Goal: Transaction & Acquisition: Complete application form

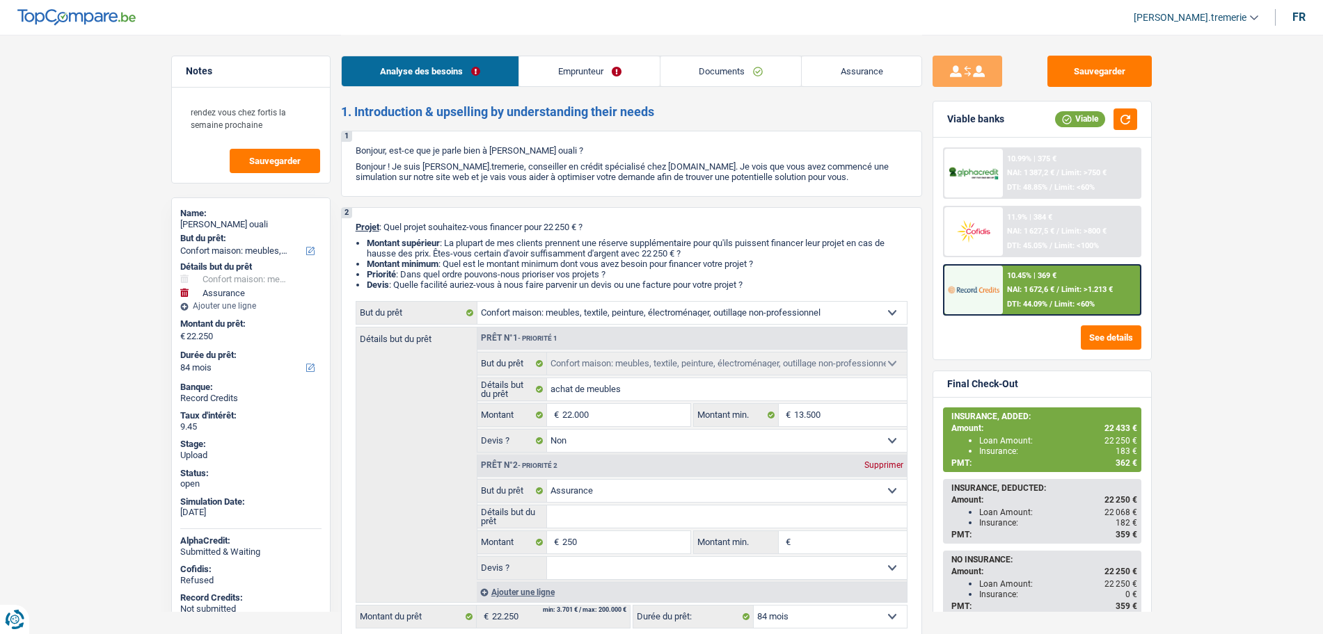
select select "household"
select select "insurance"
select select "84"
select select "household"
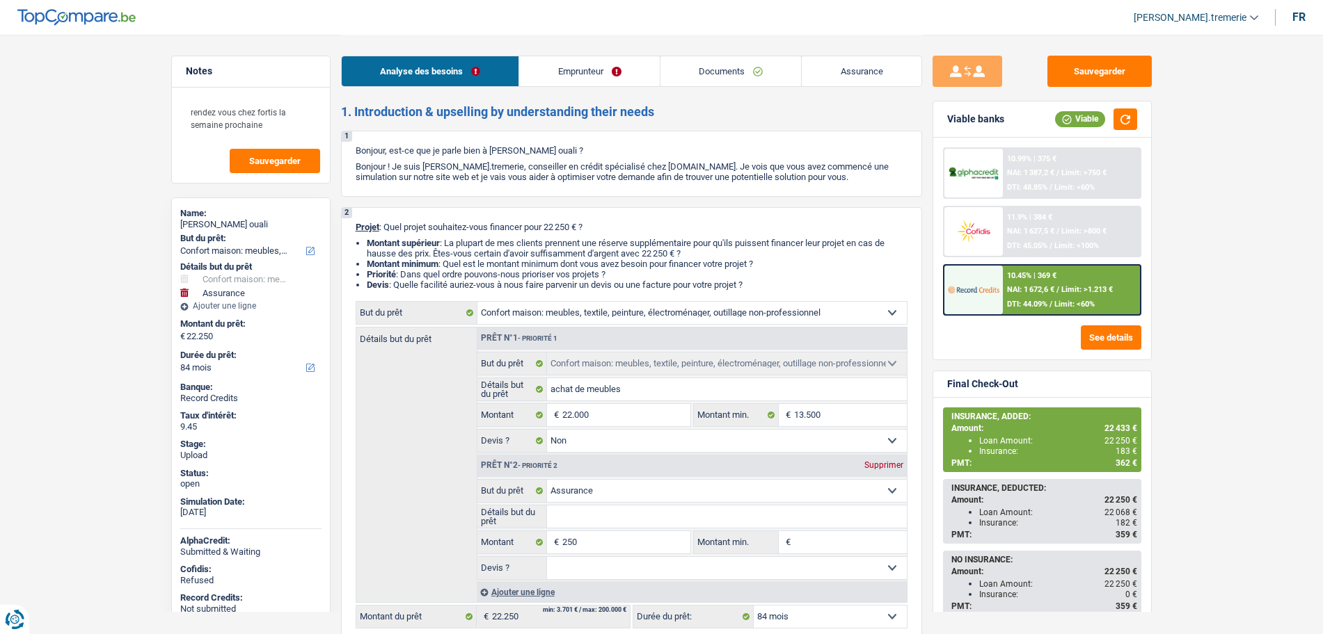
select select "household"
select select "false"
select select "insurance"
select select "84"
select select "worker"
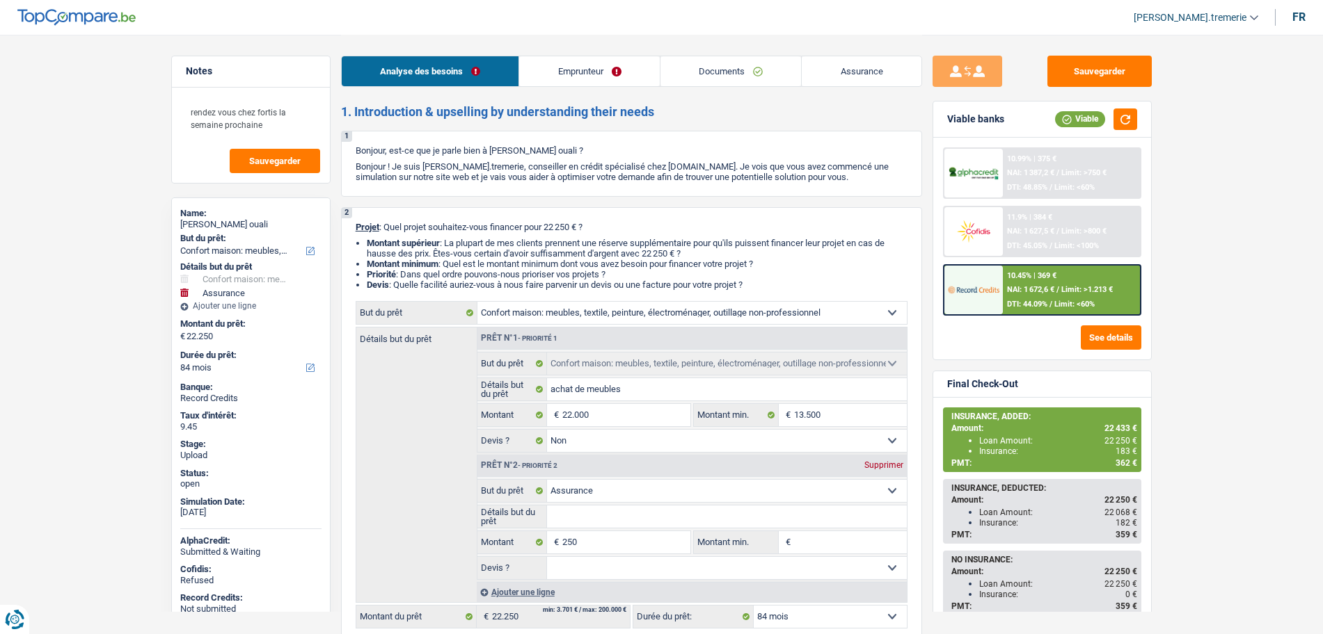
select select "familyAllowances"
select select "netSalary"
select select "mealVouchers"
select select "rents"
select select "household"
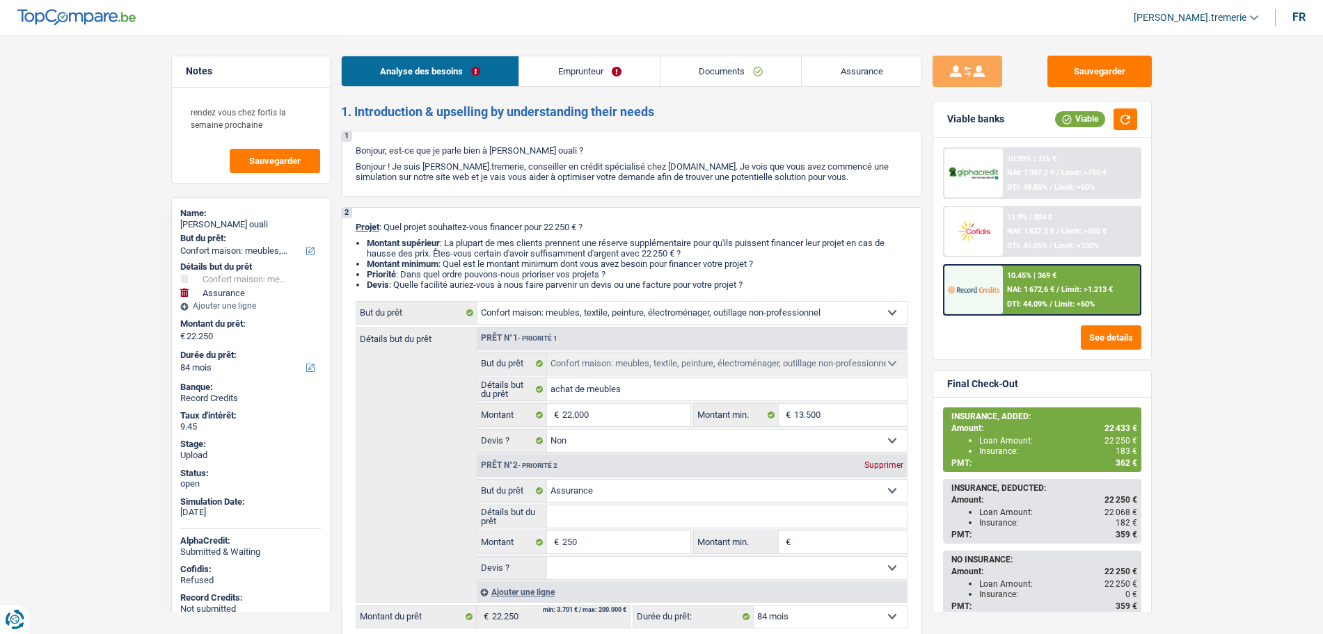
select select "household"
select select "false"
select select "insurance"
select select "84"
click at [740, 72] on link "Documents" at bounding box center [730, 71] width 141 height 30
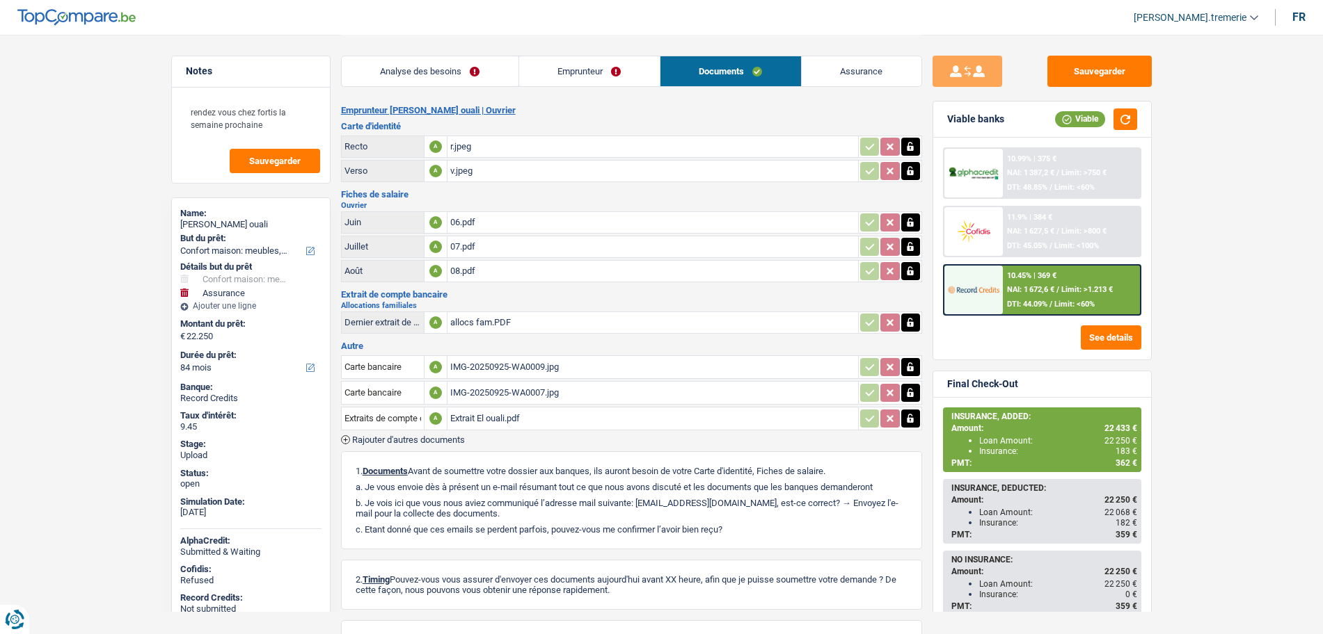
click at [420, 440] on span "Rajouter d'autres documents" at bounding box center [408, 440] width 113 height 9
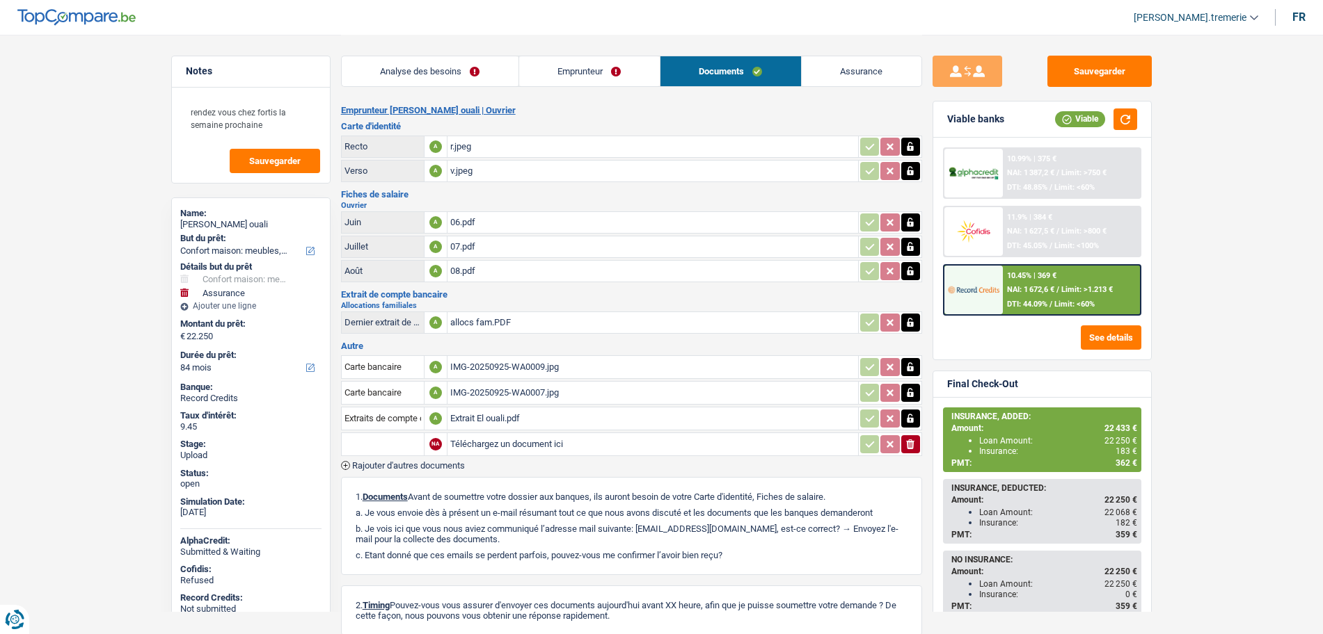
click at [392, 445] on input "text" at bounding box center [382, 444] width 77 height 22
click at [410, 528] on li "Contrat de travail" at bounding box center [441, 524] width 184 height 17
type input "Contrat de travail"
click at [503, 449] on input "Téléchargez un document ici" at bounding box center [652, 444] width 405 height 21
type input "C:\fakepath\EL OUALI Elias Tarik signed contract HRDir.pdf"
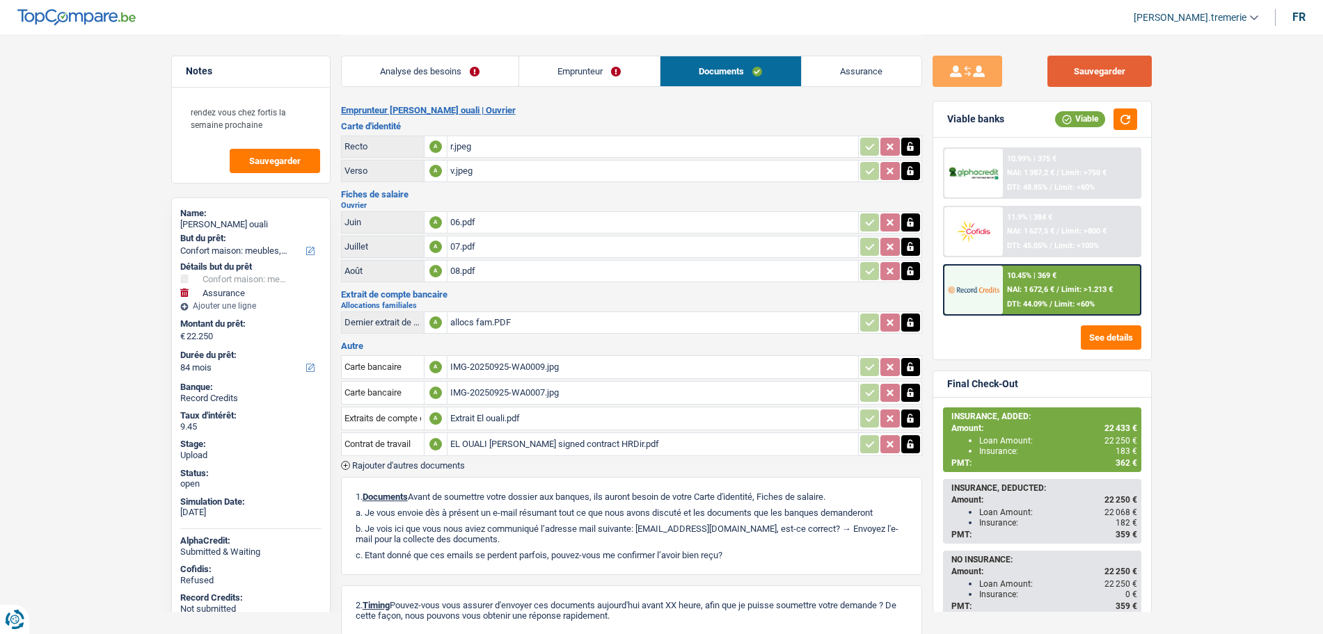
click at [1119, 69] on button "Sauvegarder" at bounding box center [1099, 71] width 104 height 31
click at [1087, 72] on button "Sauvegarder" at bounding box center [1099, 71] width 104 height 31
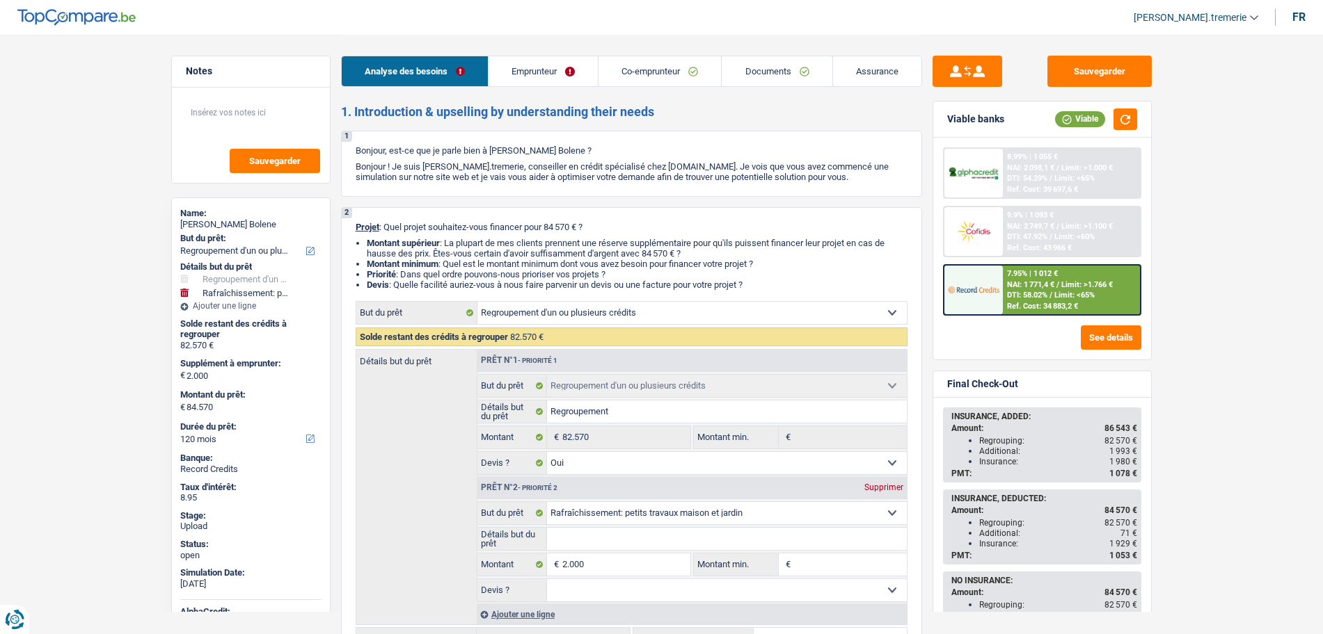
select select "refinancing"
select select "houseOrGarden"
select select "120"
select select "refinancing"
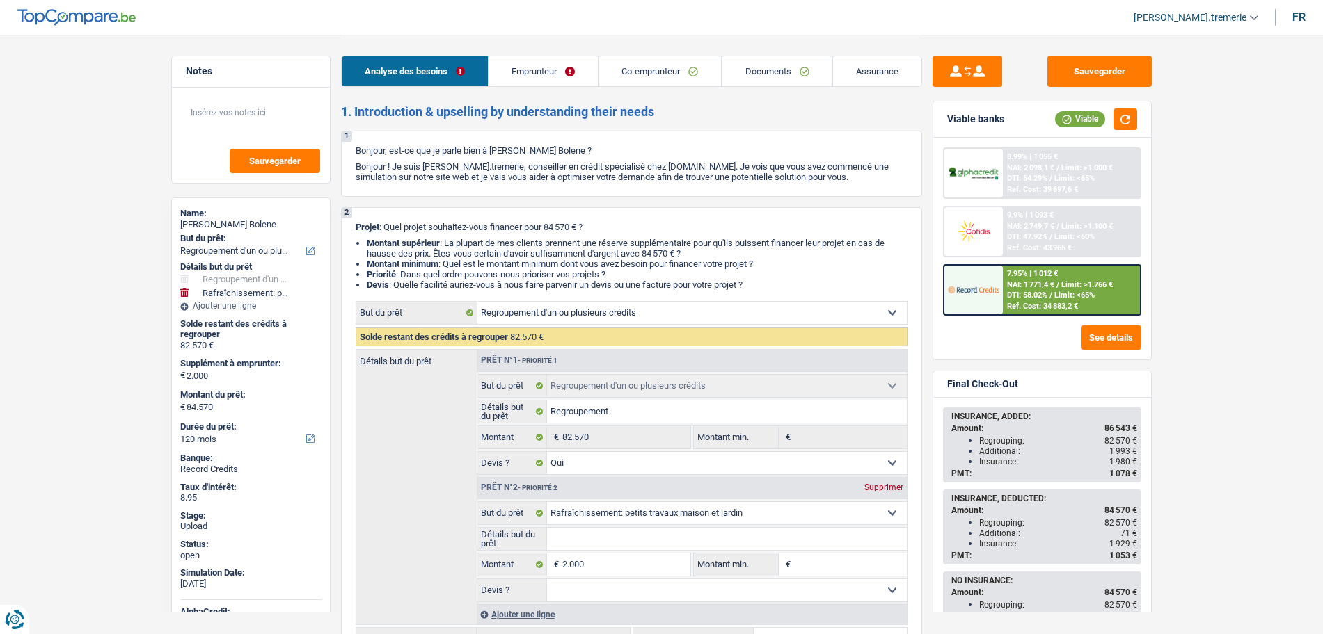
select select "refinancing"
select select "yes"
select select "houseOrGarden"
select select "120"
select select "privateEmployee"
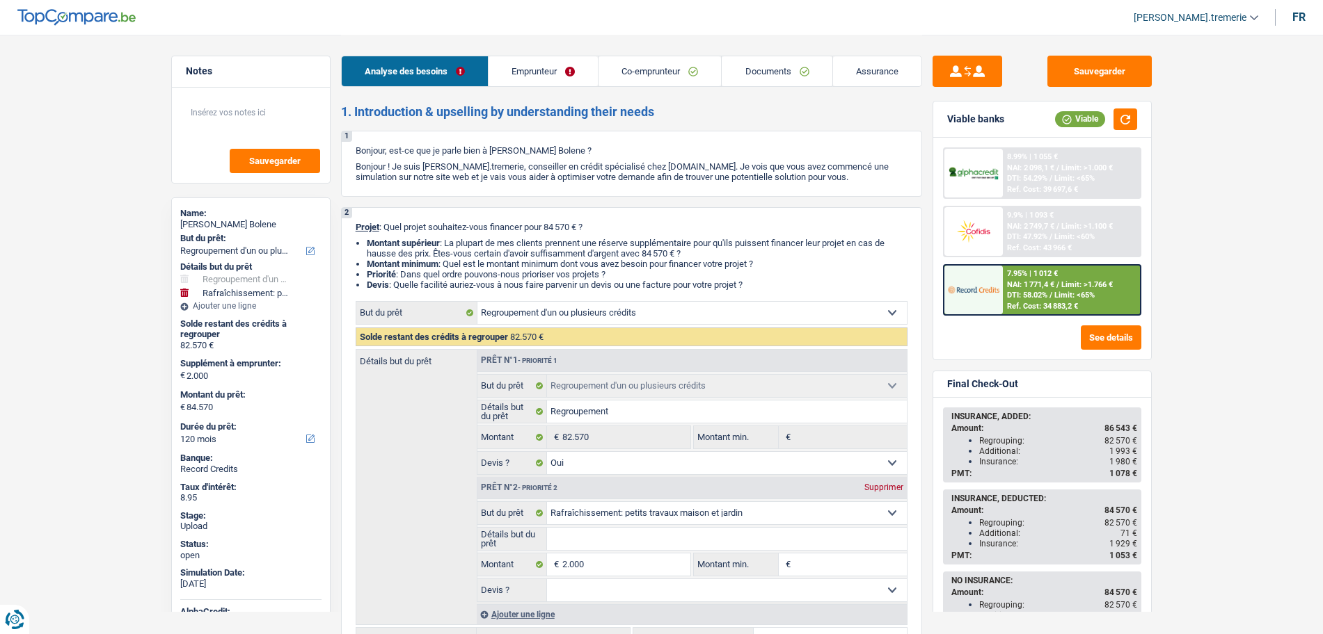
select select "housewife"
select select "netSalary"
select select "mealVouchers"
select select "familyAllowances"
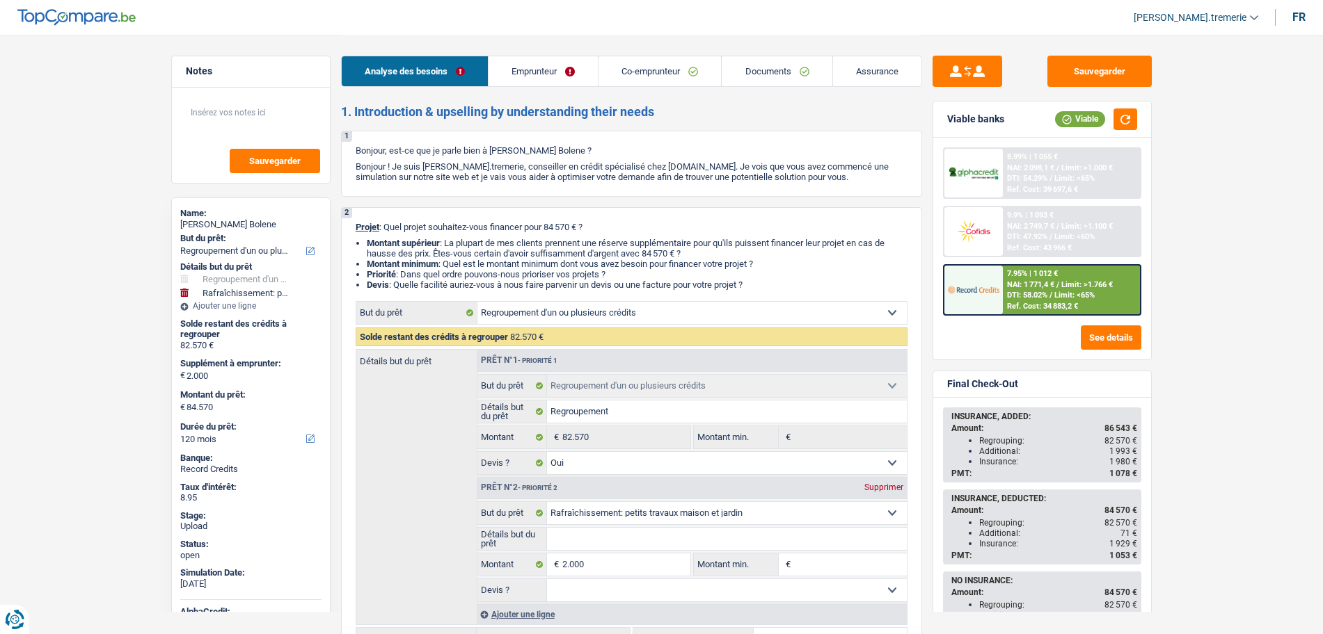
select select "ownerWithMortgage"
select select "personalLoan"
select select "homeFurnishingOrRelocation"
select select "120"
select select "carLoan"
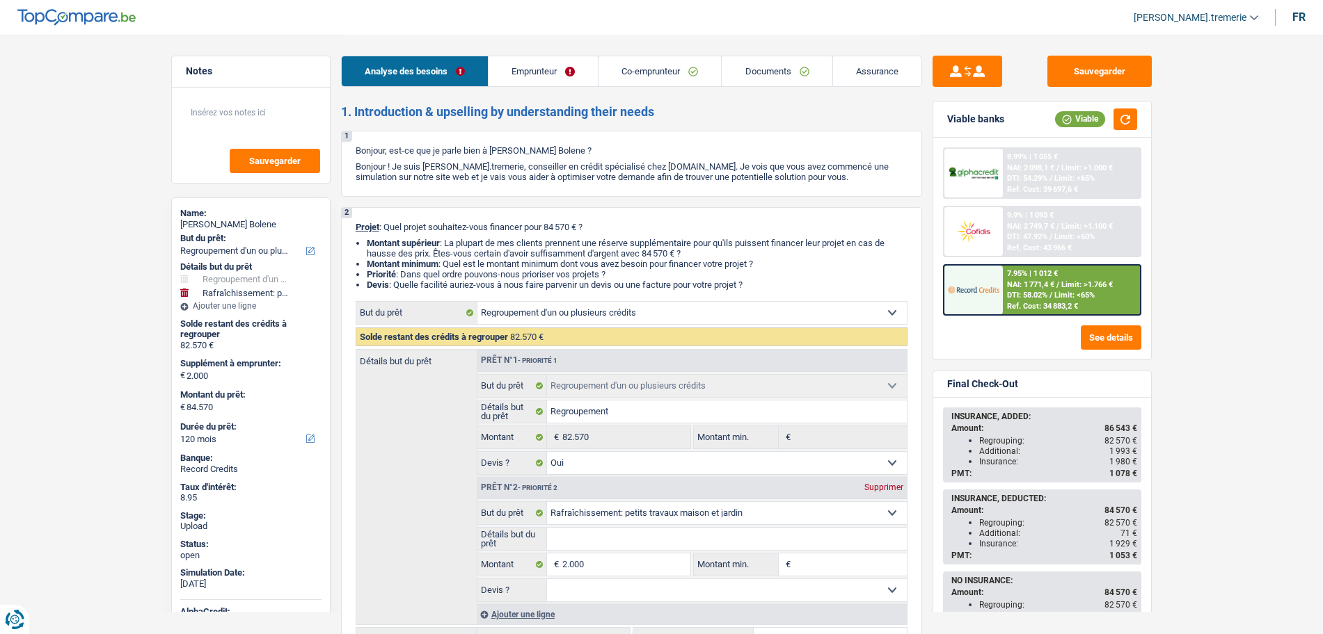
select select "60"
select select "cardOrCredit"
select select "renovationLoan"
select select "120"
select select "renovationLoan"
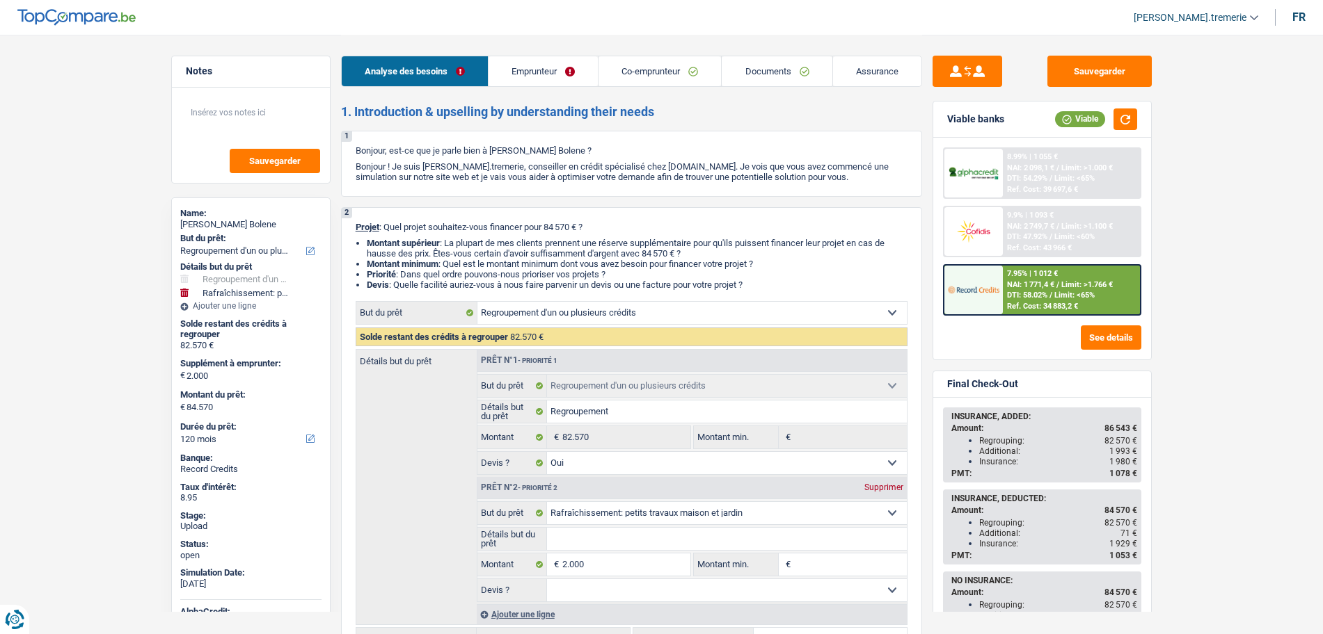
select select "120"
select select "cardOrCredit"
select select "renovationLoan"
select select "120"
select select "mortgage"
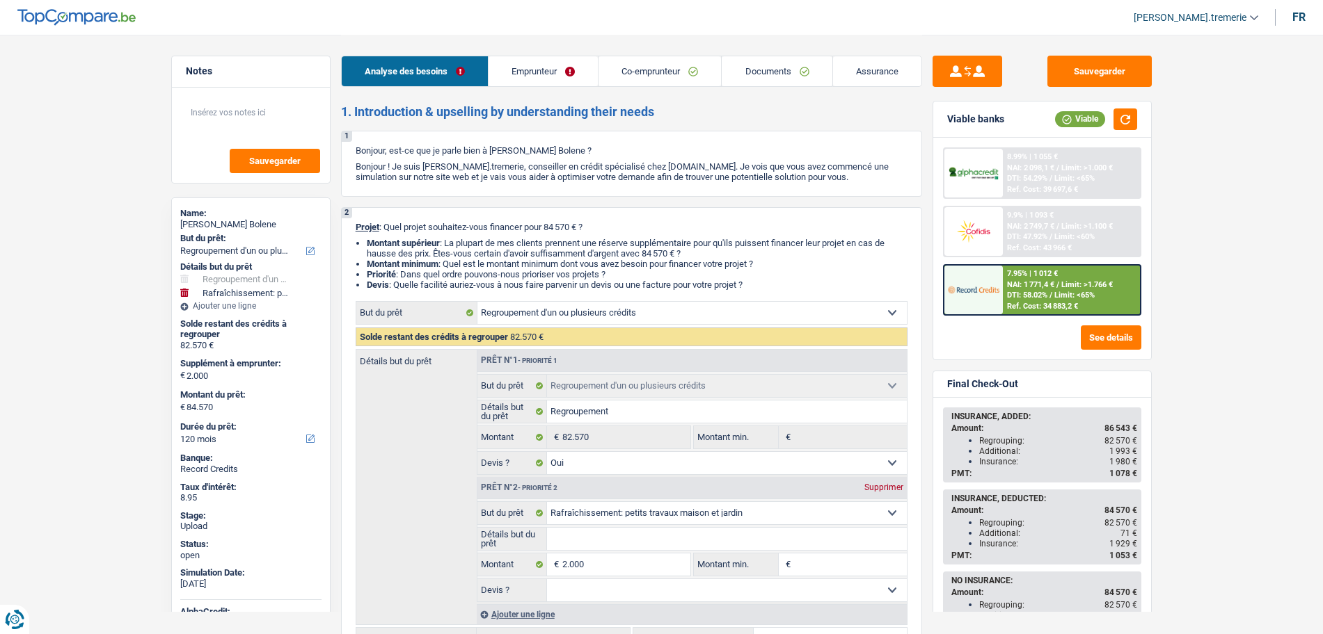
select select "360"
select select "refinancing"
select select "yes"
select select "houseOrGarden"
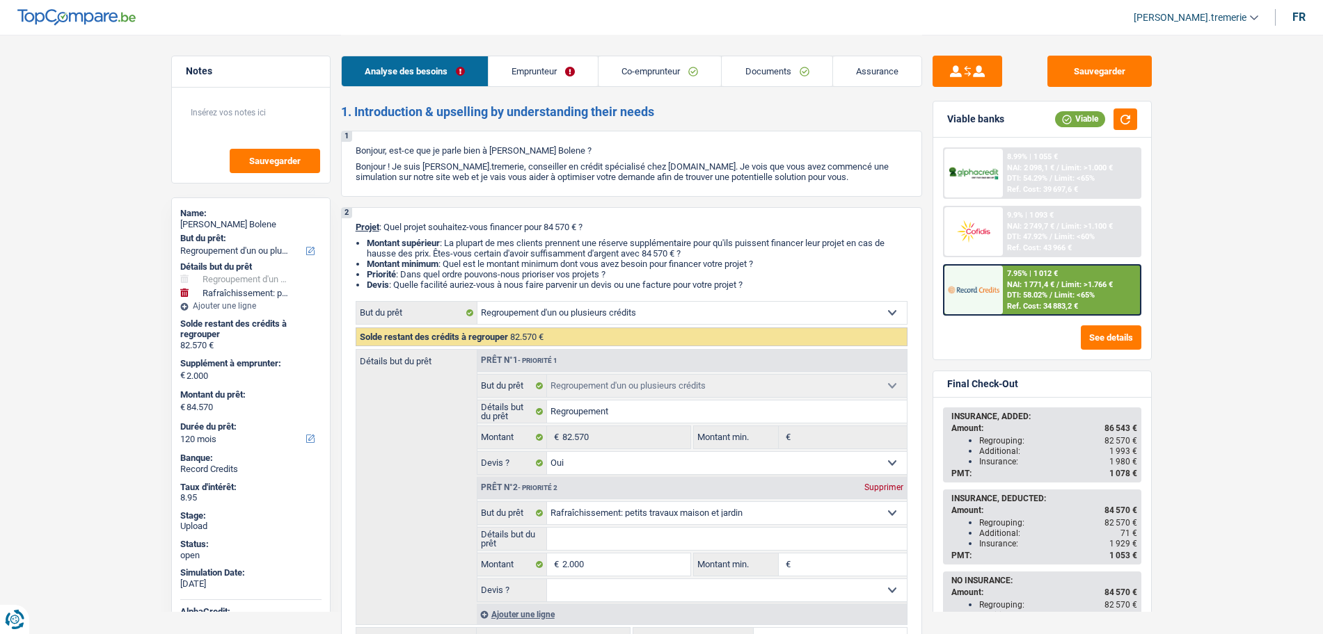
select select "120"
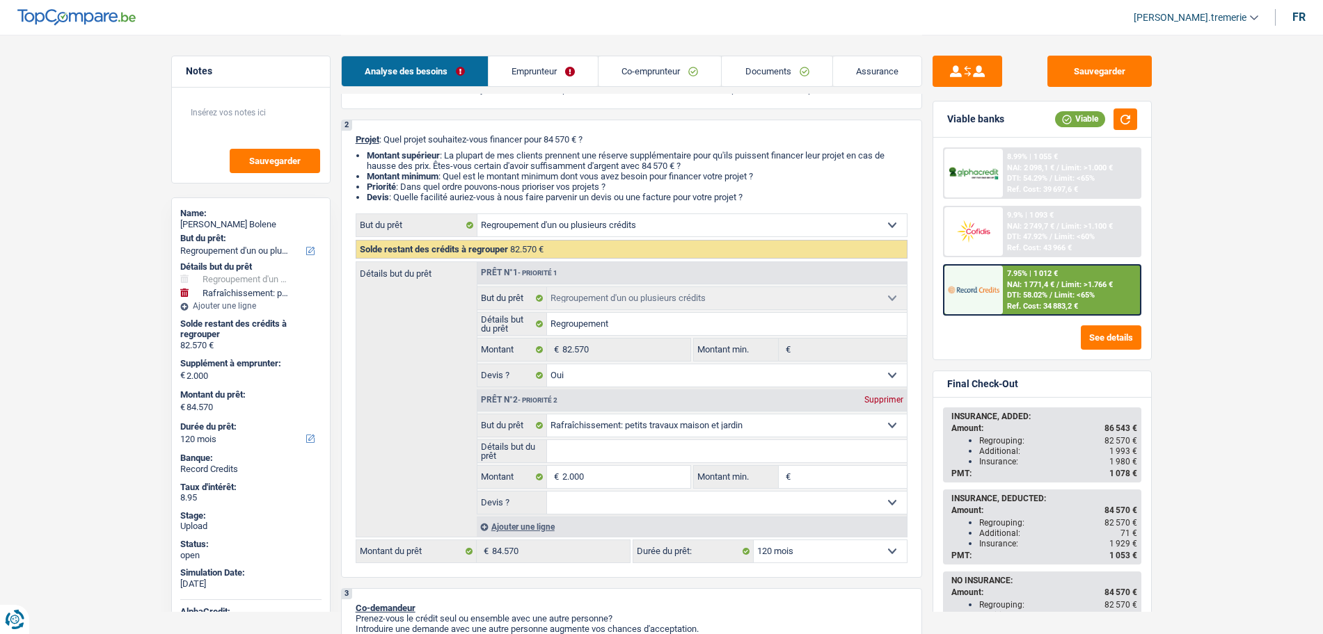
scroll to position [98, 0]
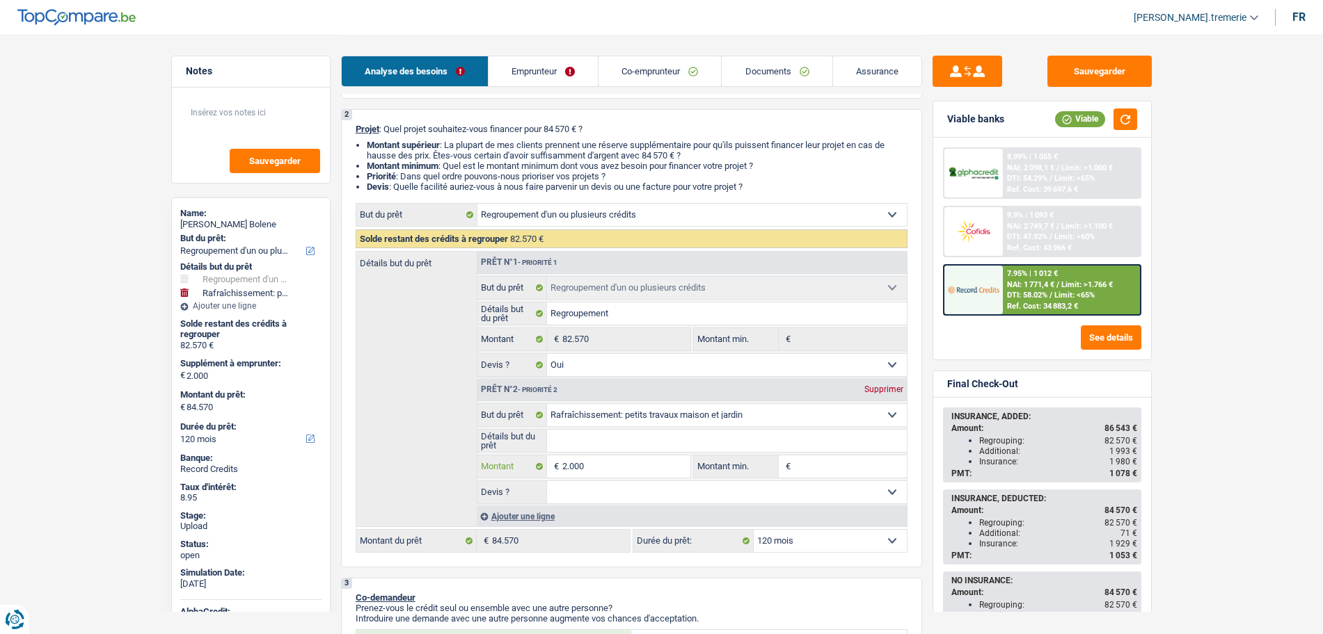
click at [566, 465] on input "2.000" at bounding box center [625, 467] width 127 height 22
type input "0"
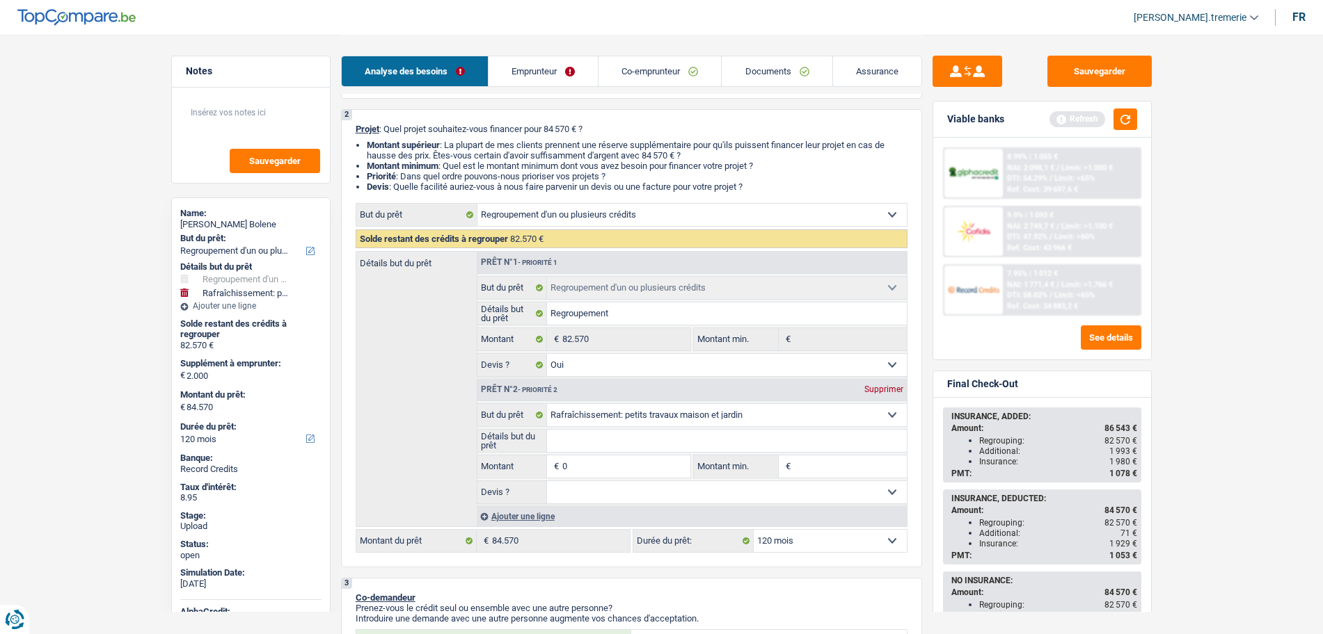
type input "50"
click at [593, 471] on input "50" at bounding box center [625, 467] width 127 height 22
type input "500"
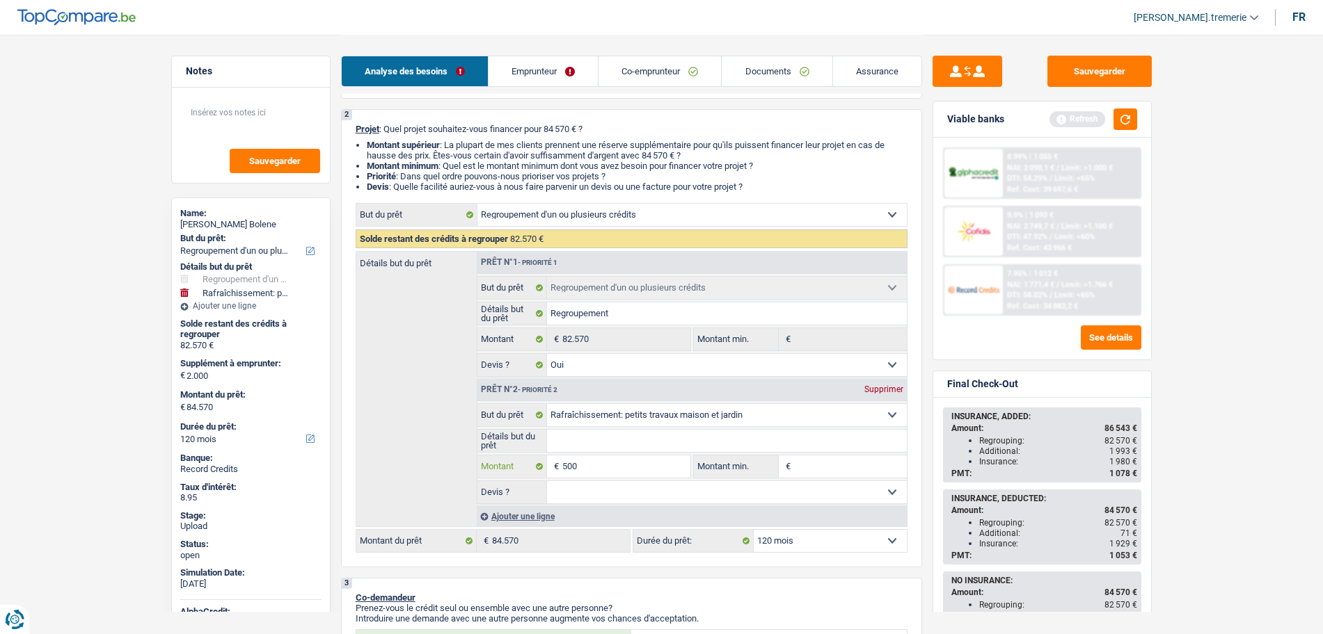
type input "5.000"
type input "50.000"
type input "5.000"
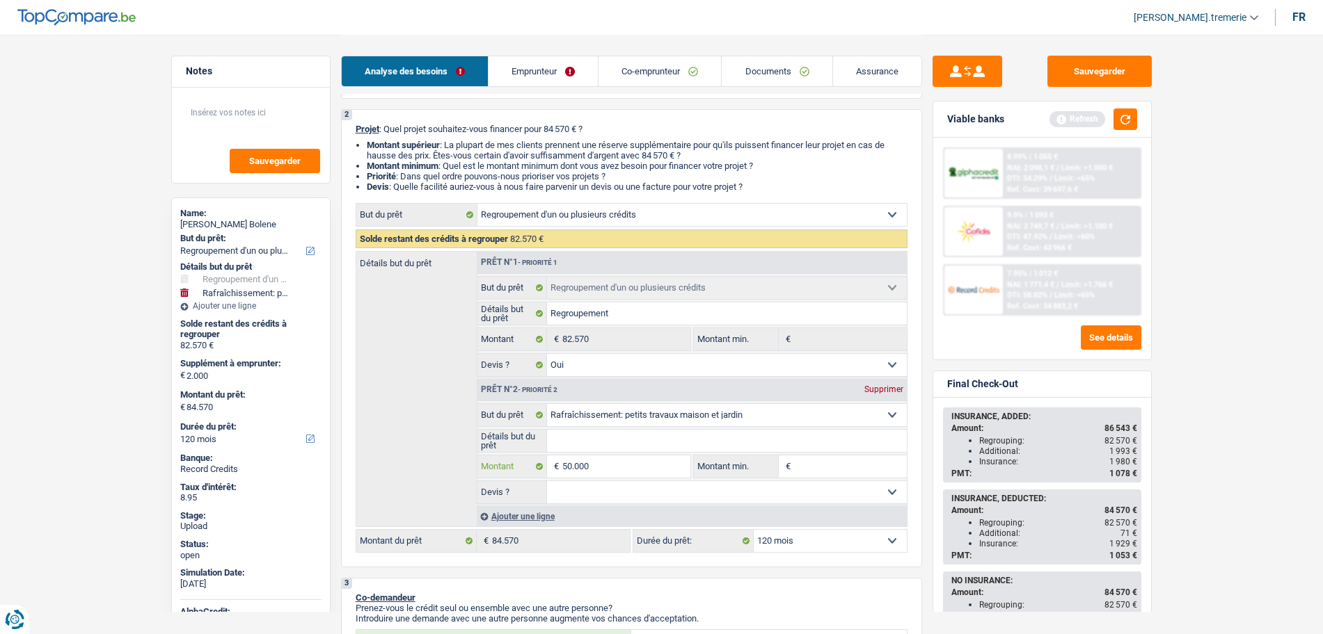
type input "5.000"
click at [566, 463] on input "5.000" at bounding box center [625, 467] width 127 height 22
type input "0"
type input "70"
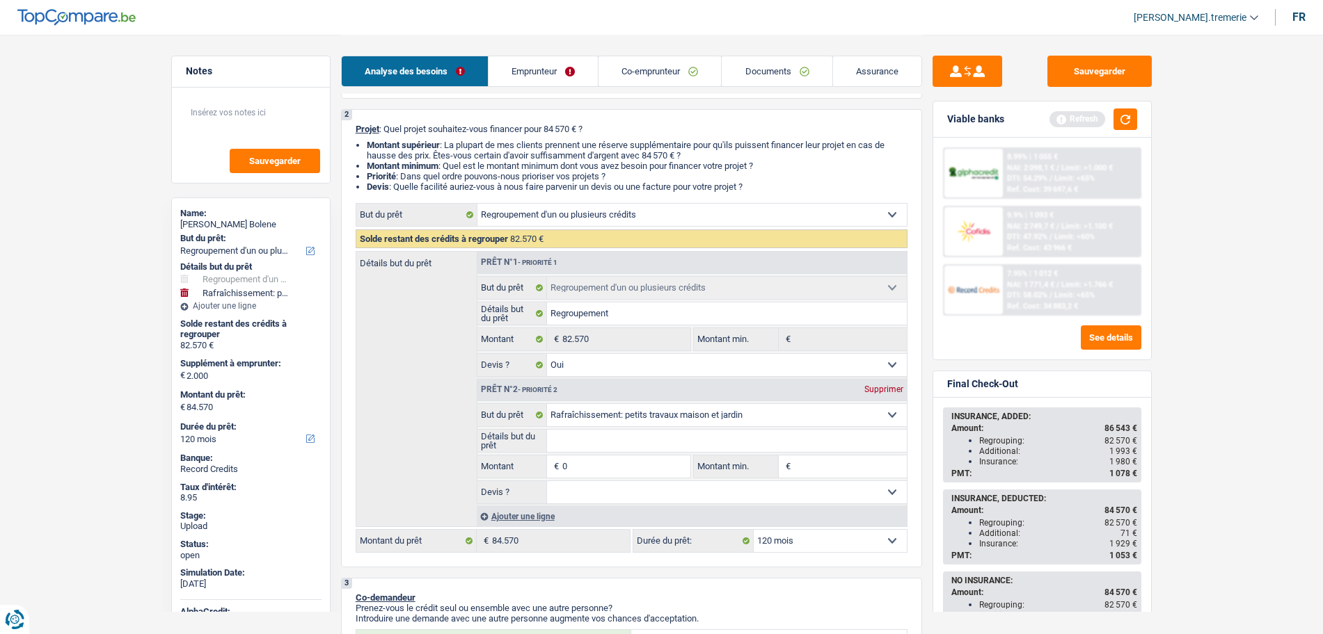
type input "70"
type input "700"
type input "7.000"
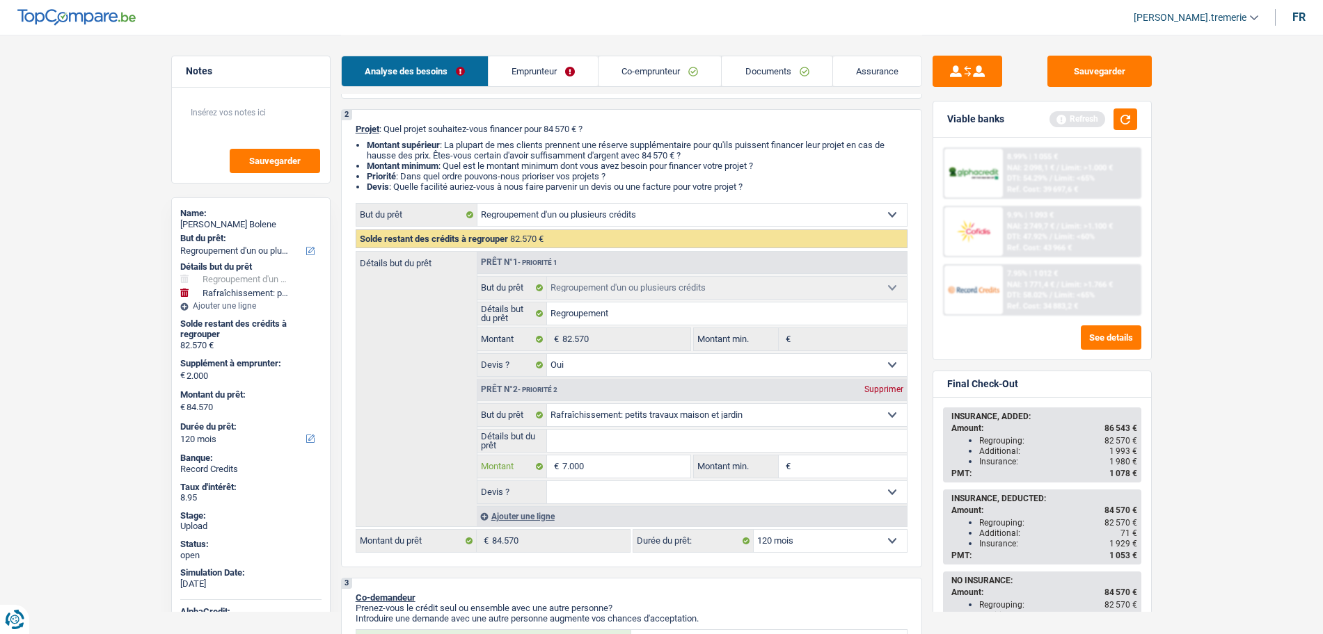
type input "7.000"
type input "89.570"
select select "144"
type input "89.570"
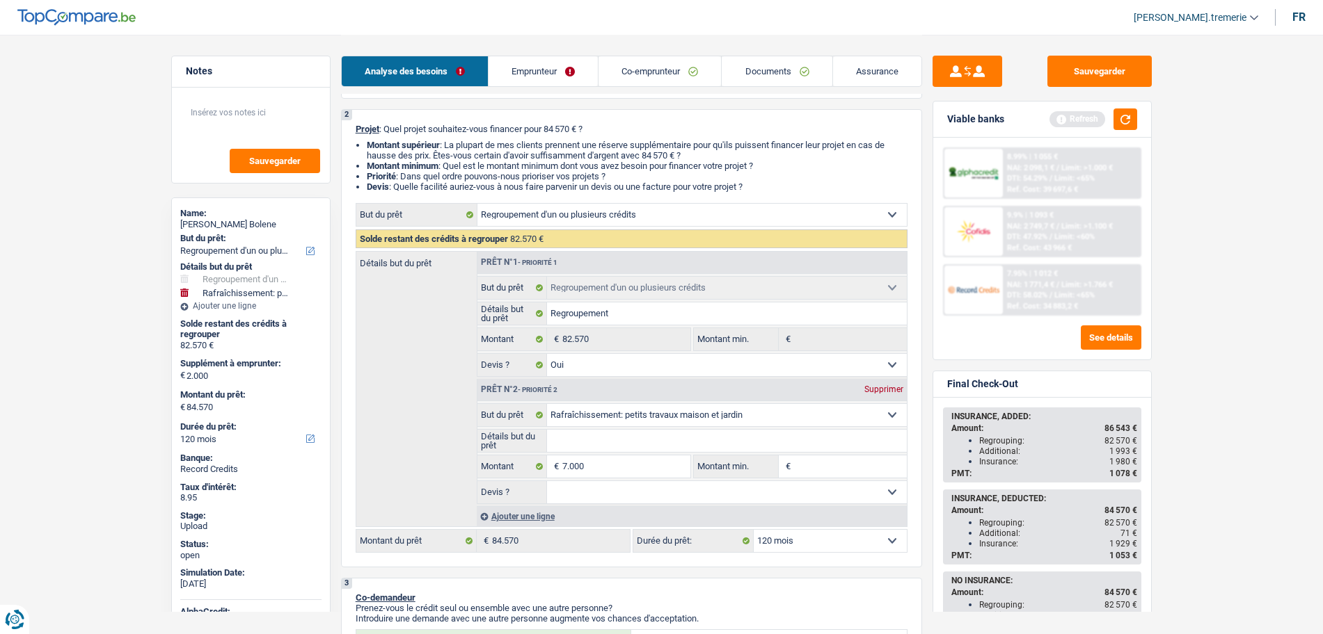
select select "144"
type input "89.570"
select select "144"
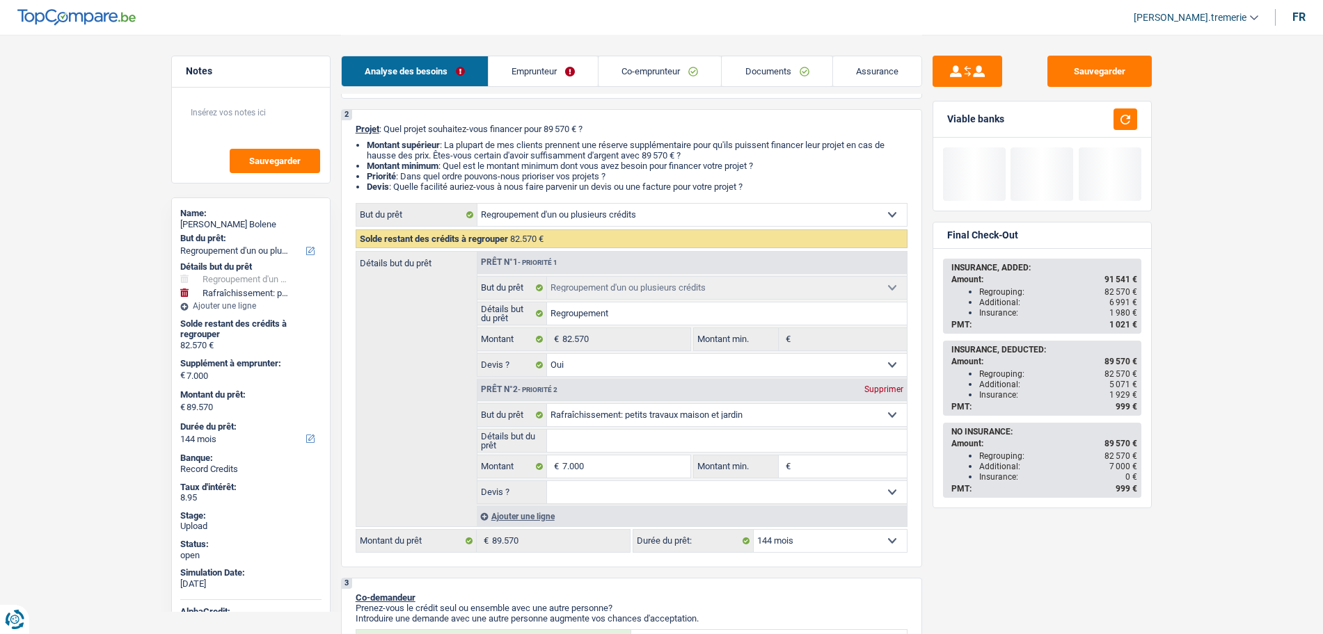
click at [810, 538] on select "12 mois 18 mois 24 mois 30 mois 36 mois 42 mois 48 mois 60 mois 72 mois 84 mois…" at bounding box center [829, 541] width 153 height 22
click at [968, 575] on div "Sauvegarder Viable banks Final Check-Out INSURANCE, ADDED: Amount: 91 541 € Reg…" at bounding box center [1042, 334] width 240 height 557
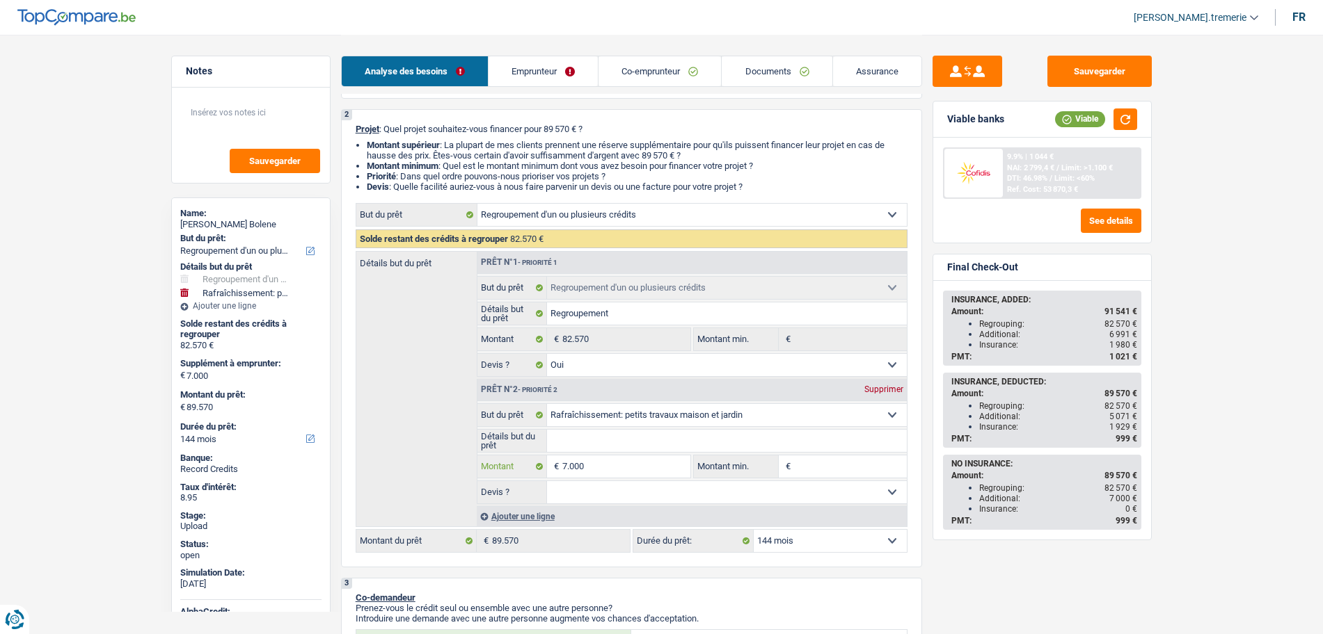
click at [589, 465] on input "7.000" at bounding box center [625, 467] width 127 height 22
type input "700"
type input "70"
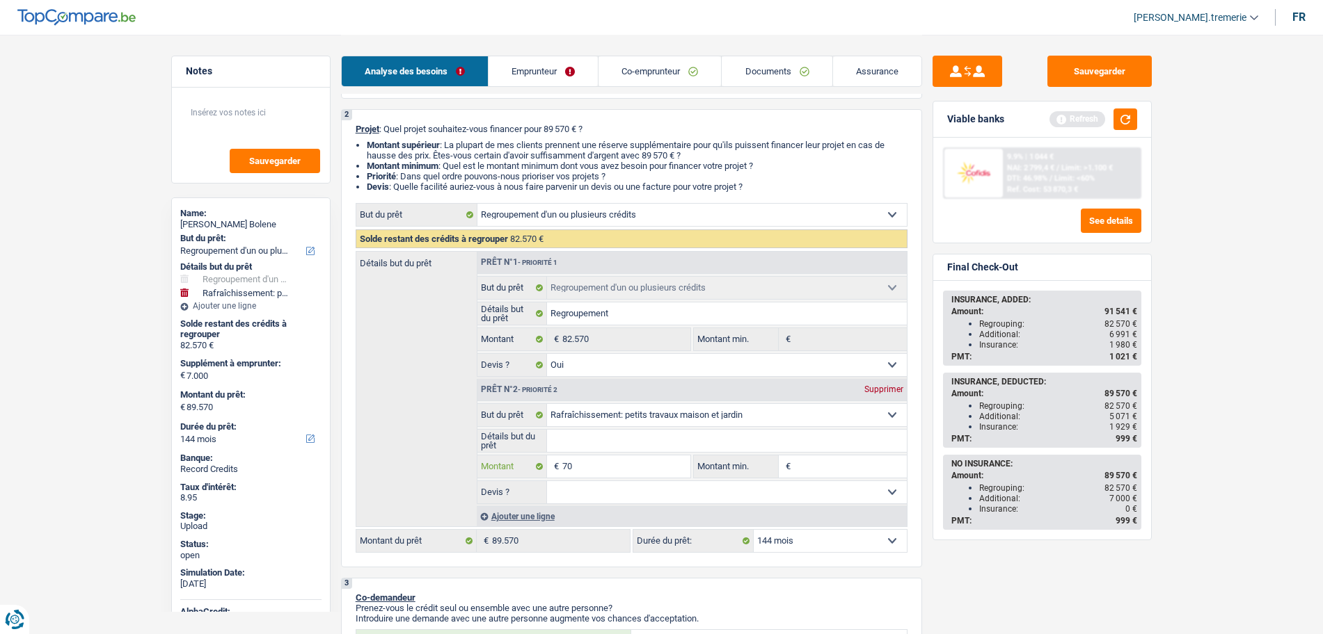
type input "7"
type input "73"
type input "7"
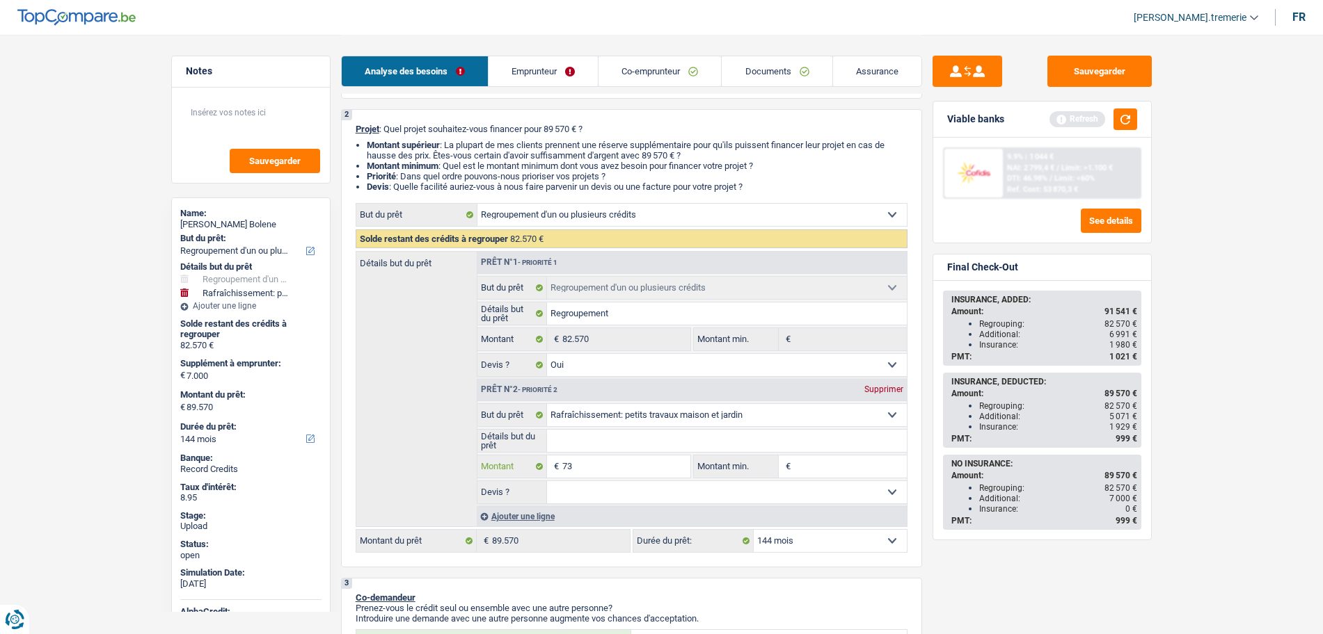
type input "7"
type input "74"
type input "743"
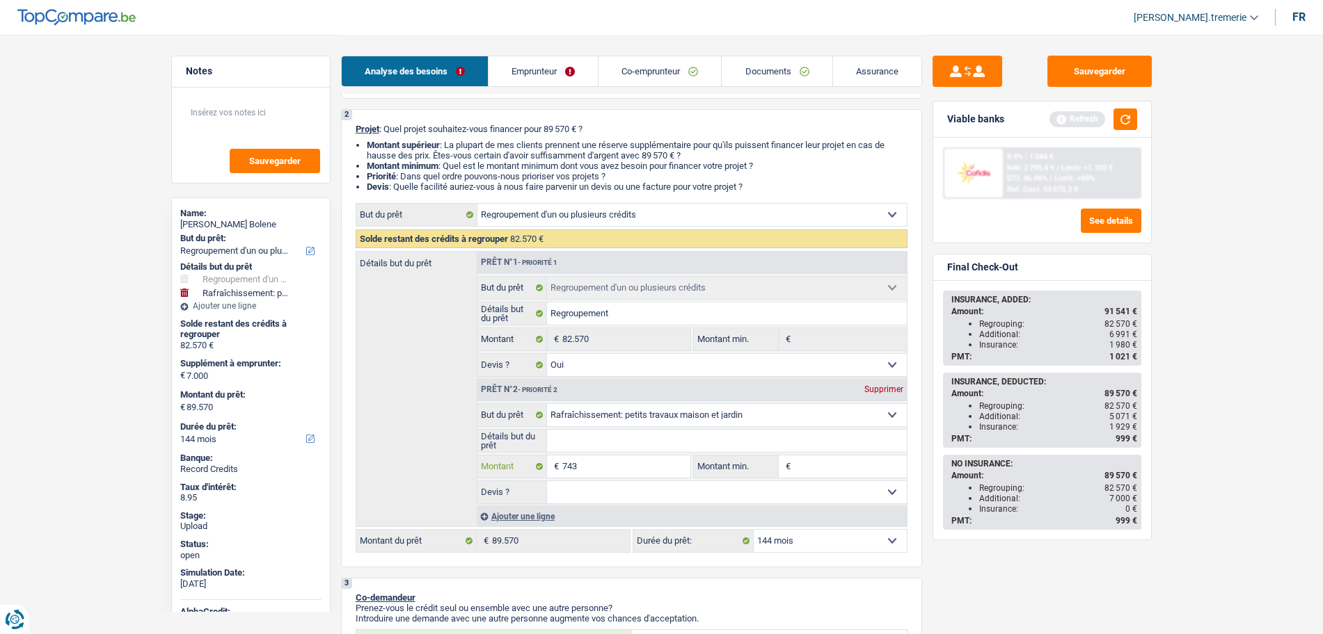
type input "7.430"
type input "90.000"
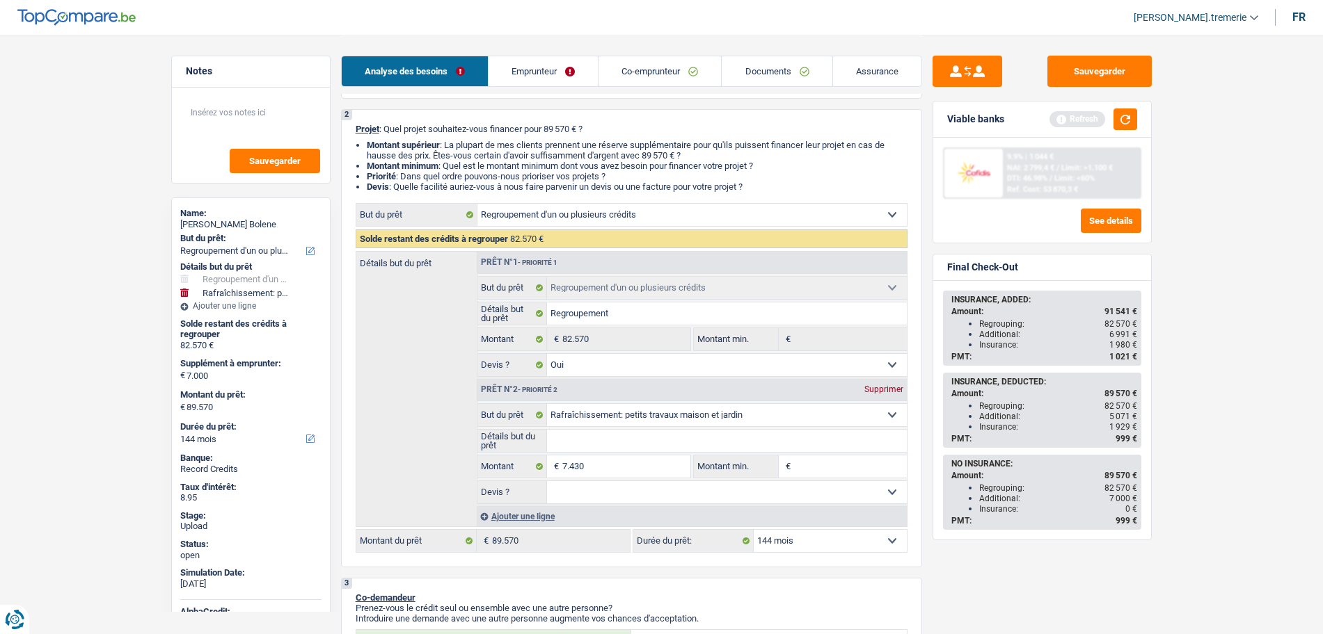
type input "90.000"
click at [621, 499] on select "Oui Non Non répondu Sélectionner une option" at bounding box center [727, 492] width 360 height 22
click at [1069, 577] on div "Sauvegarder Viable banks Refresh 9.9% | 1 044 € NAI: 2 799,4 € / Limit: >1.100 …" at bounding box center [1042, 334] width 240 height 557
click at [790, 536] on select "12 mois 18 mois 24 mois 30 mois 36 mois 42 mois 48 mois 60 mois 72 mois 84 mois…" at bounding box center [829, 541] width 153 height 22
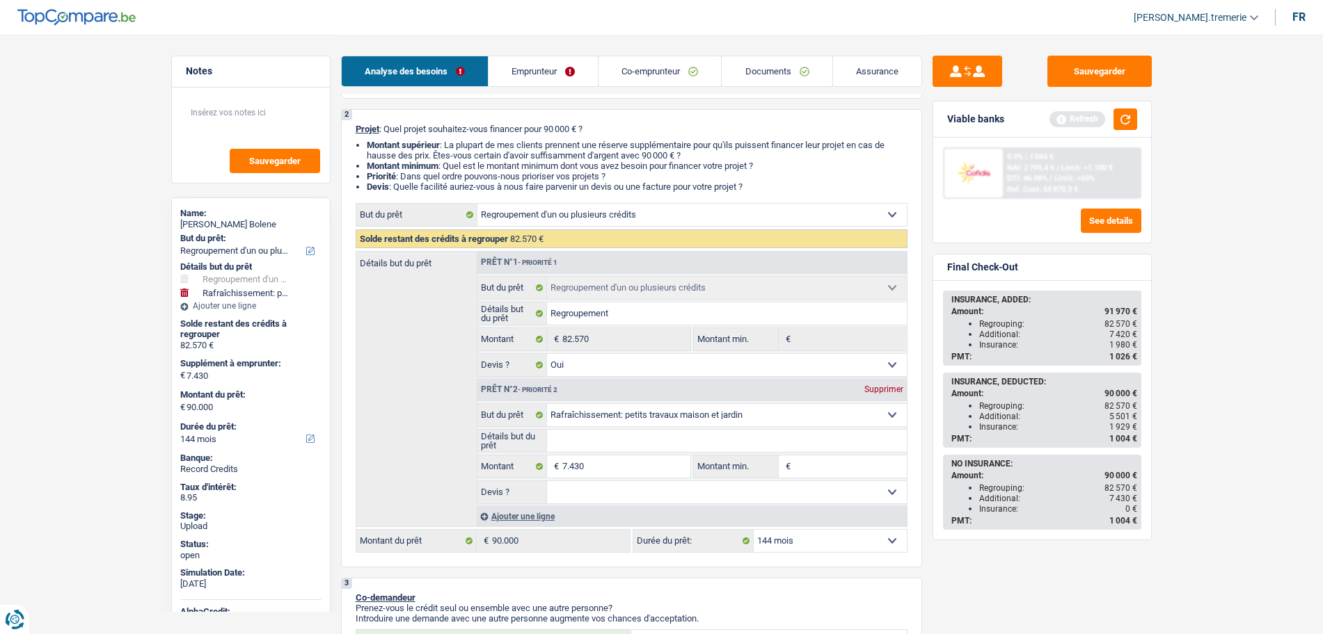
select select "120"
click at [753, 530] on select "12 mois 18 mois 24 mois 30 mois 36 mois 42 mois 48 mois 60 mois 72 mois 84 mois…" at bounding box center [829, 541] width 153 height 22
select select "120"
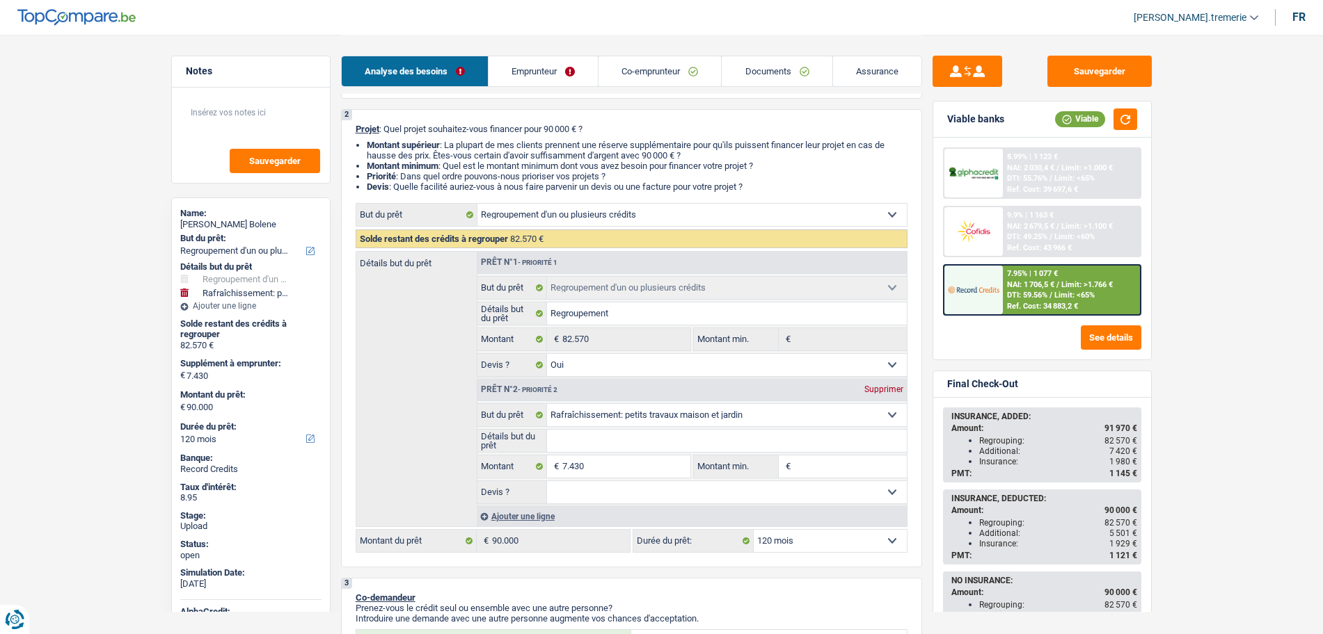
click at [1039, 269] on div "7.95% | 1 077 €" at bounding box center [1032, 273] width 51 height 9
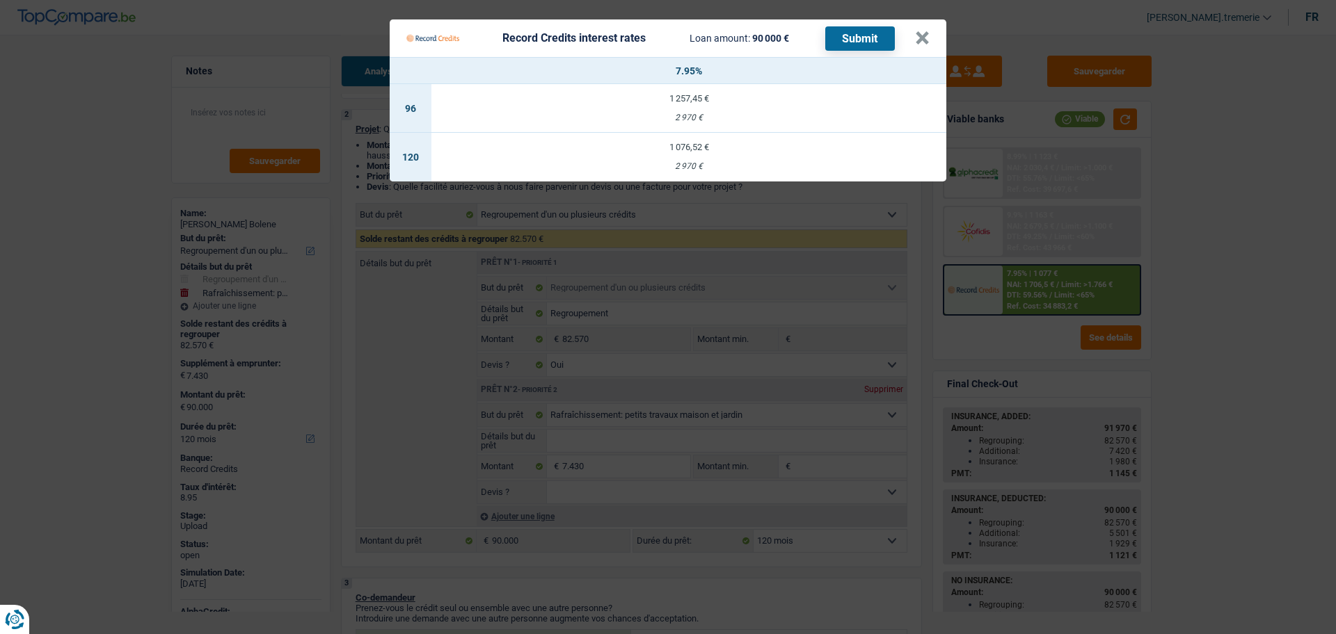
click at [829, 154] on td "1 076,52 € 2 970 €" at bounding box center [688, 157] width 515 height 49
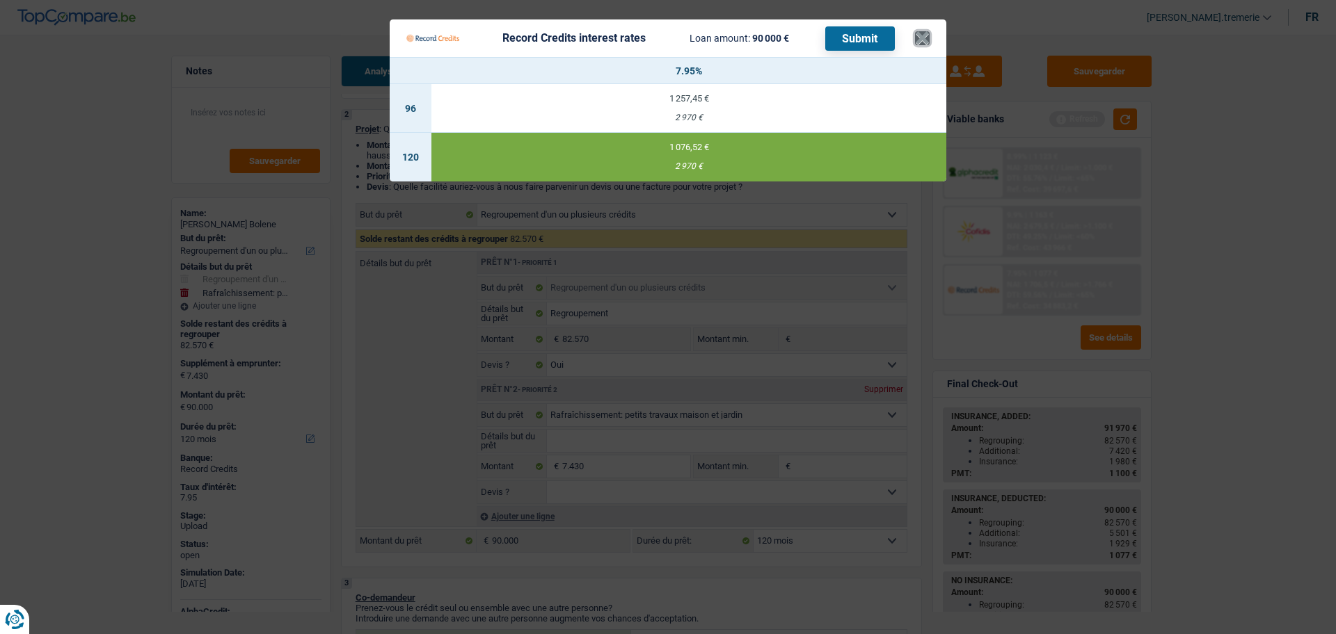
click at [927, 38] on button "×" at bounding box center [922, 38] width 15 height 14
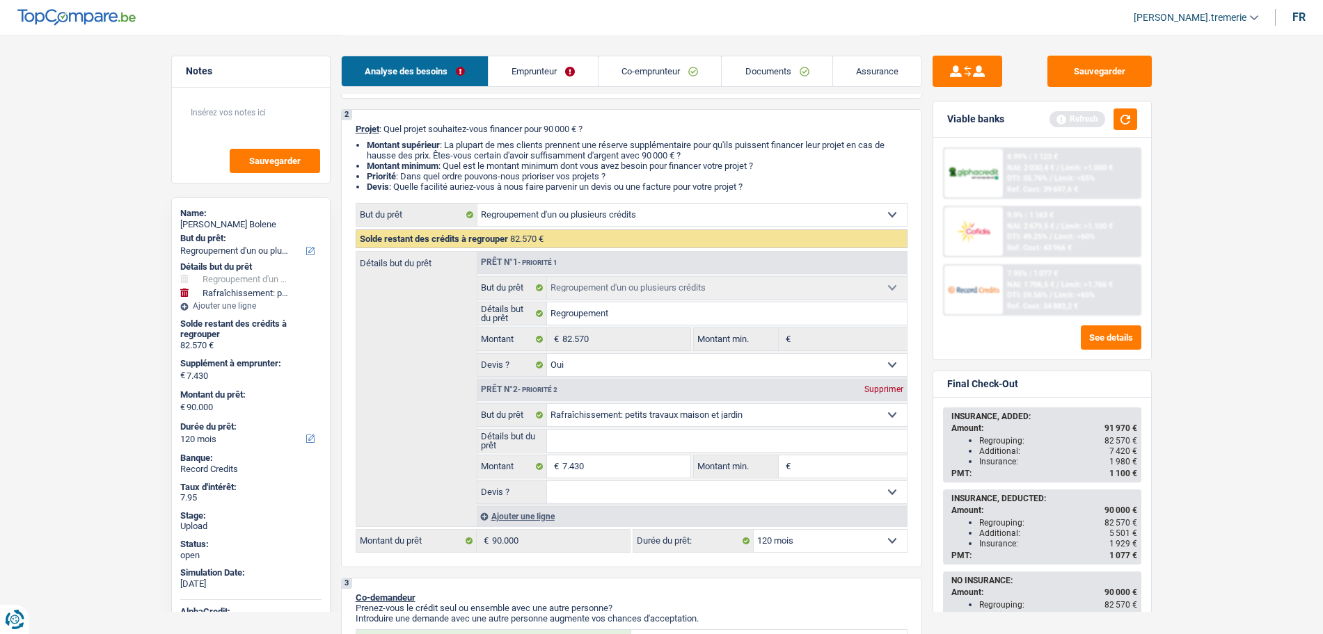
click at [1096, 88] on div "Sauvegarder Viable banks Refresh 8.99% | 1 123 € NAI: 2 030,4 € / Limit: >1.000…" at bounding box center [1042, 334] width 240 height 557
click at [1075, 61] on button "Sauvegarder" at bounding box center [1099, 71] width 104 height 31
click at [1088, 78] on button "Sauvegarder" at bounding box center [1099, 71] width 104 height 31
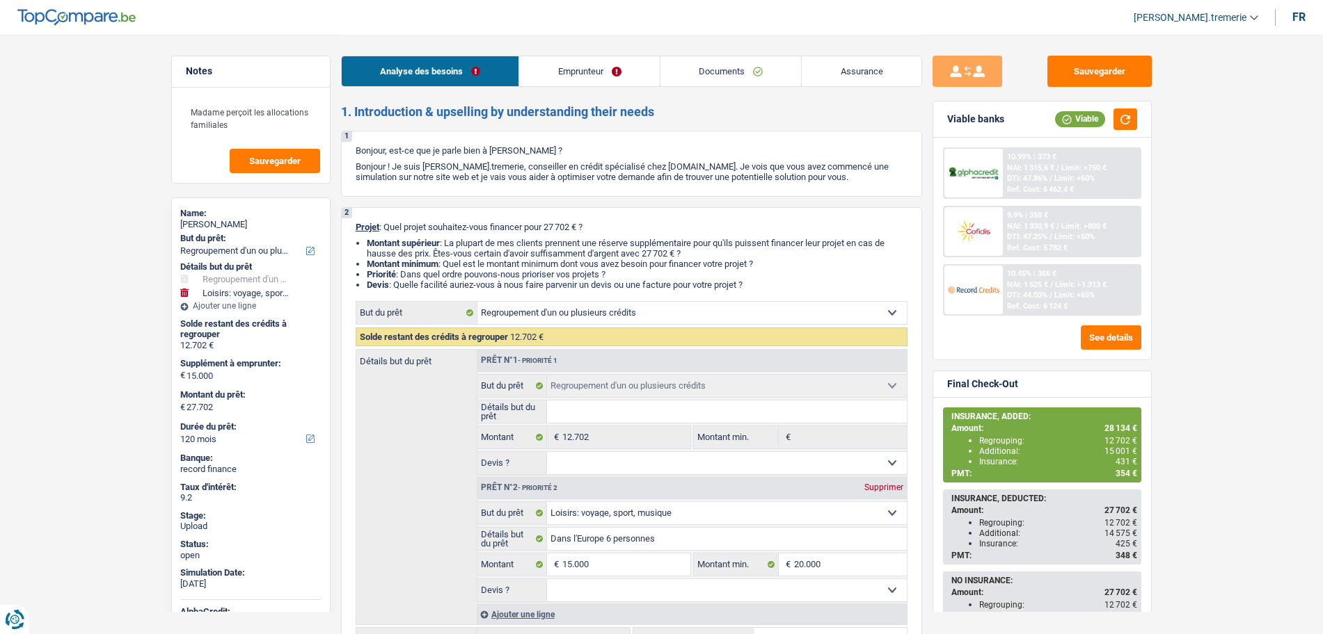
select select "refinancing"
select select "hobbies"
select select "120"
select select "refinancing"
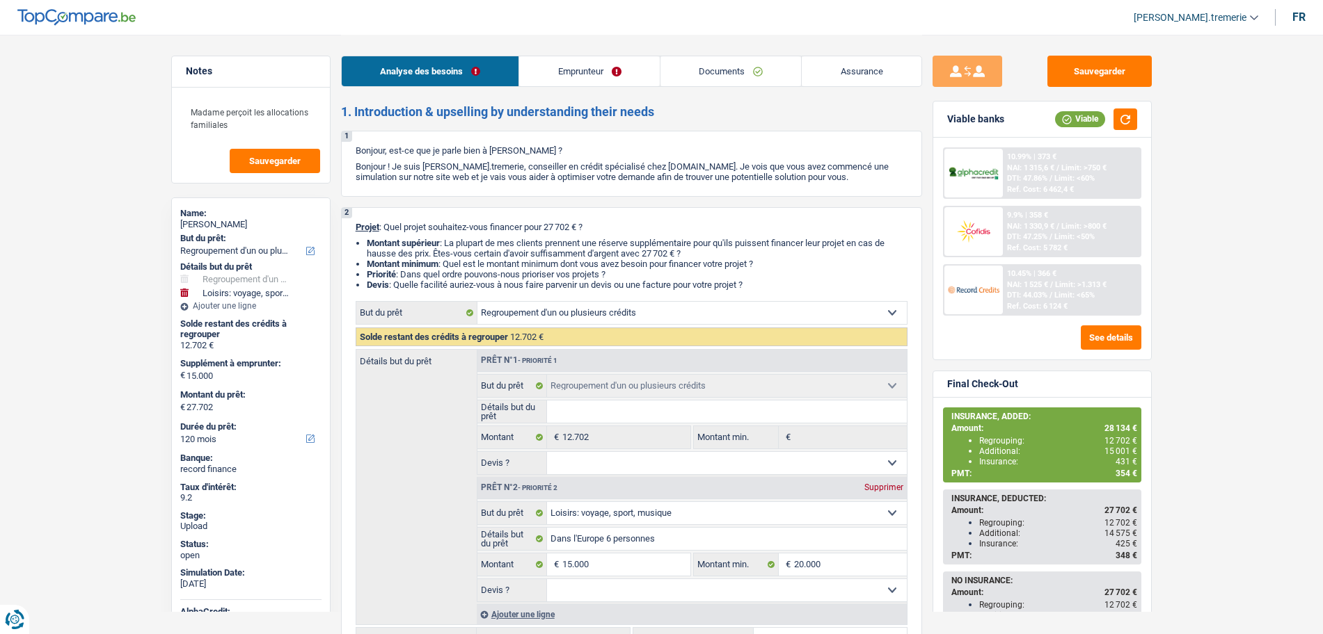
select select "refinancing"
select select "hobbies"
select select "120"
select select "worker"
select select "netSalary"
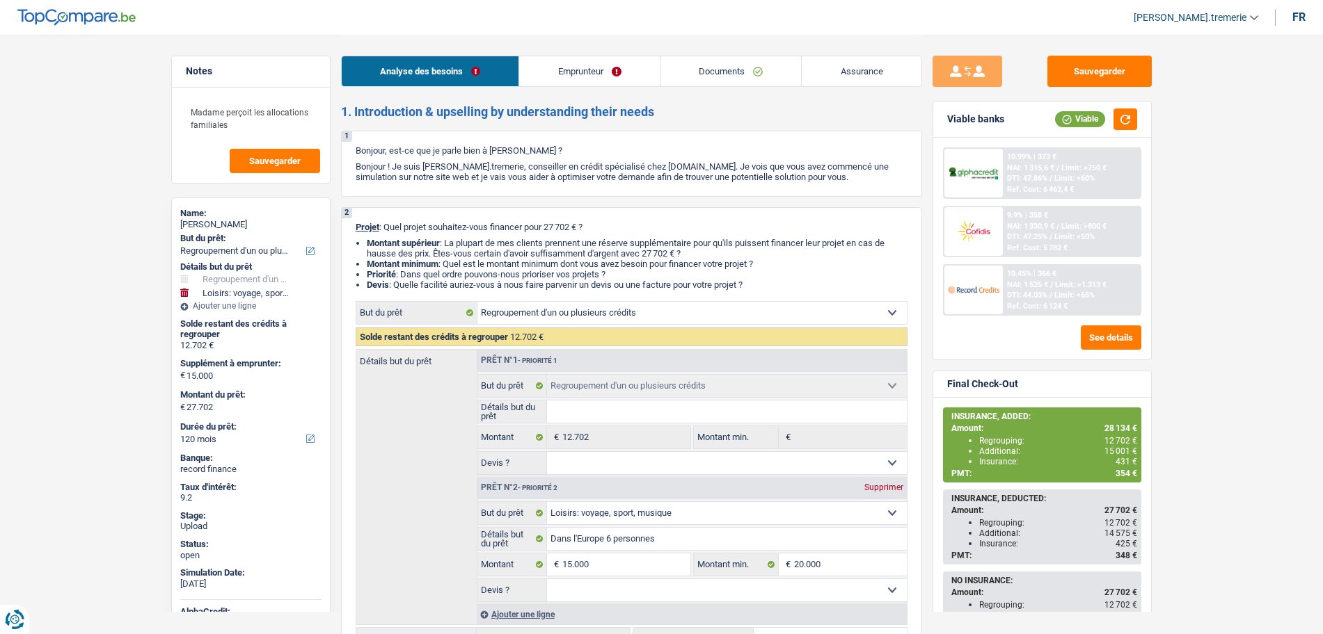
select select "familyAllowances"
select select "rents"
select select "creditConsolidation"
select select "48"
select select "cardOrCredit"
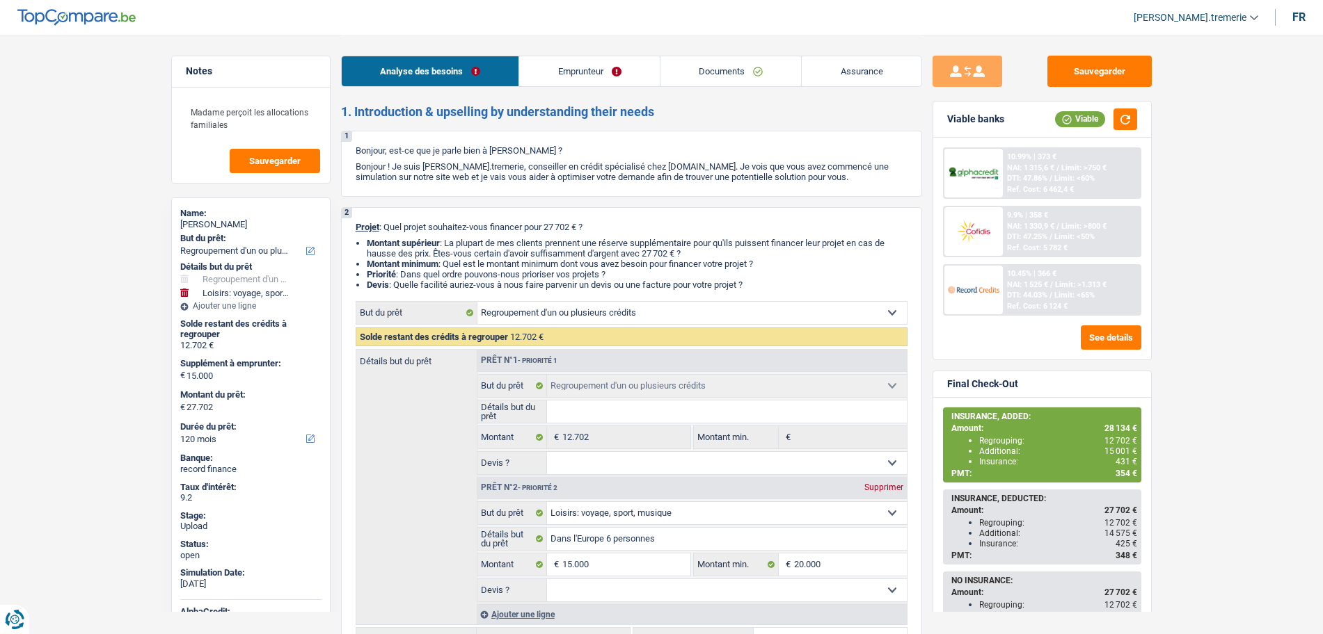
select select "refinancing"
select select "hobbies"
select select "120"
drag, startPoint x: 0, startPoint y: 0, endPoint x: 723, endPoint y: 89, distance: 728.3
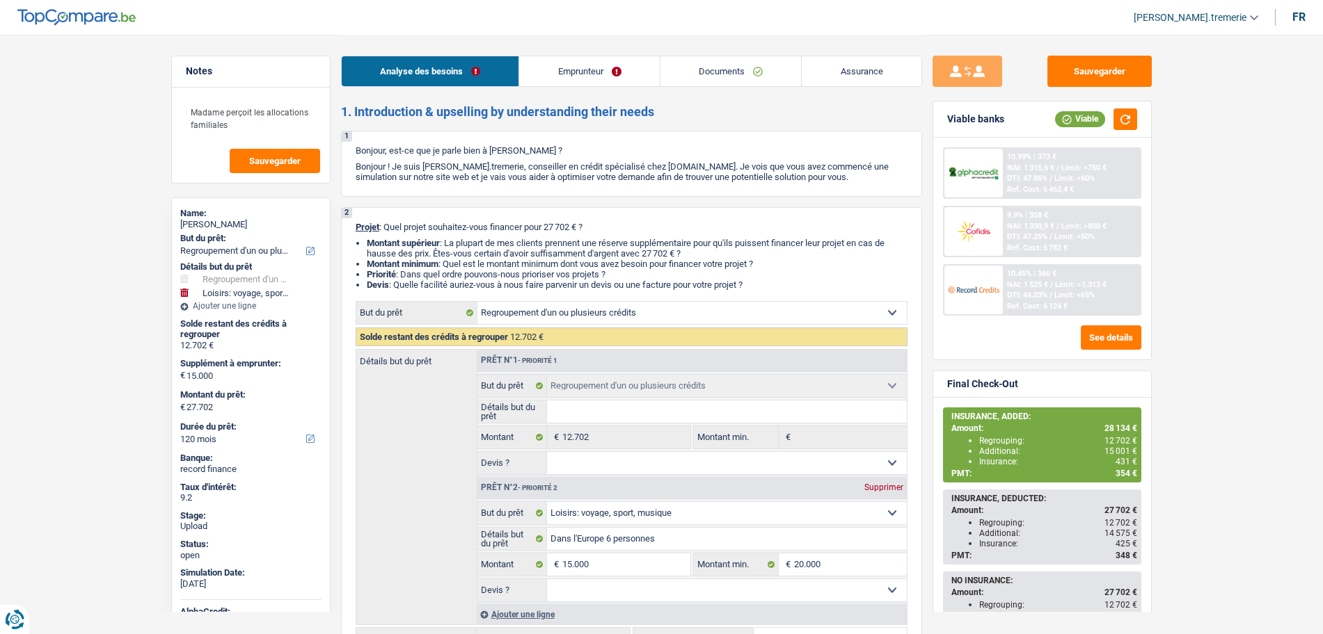
click at [723, 89] on div "Analyse des besoins Emprunteur Documents Assurance" at bounding box center [631, 64] width 581 height 59
click at [708, 78] on link "Documents" at bounding box center [730, 71] width 141 height 30
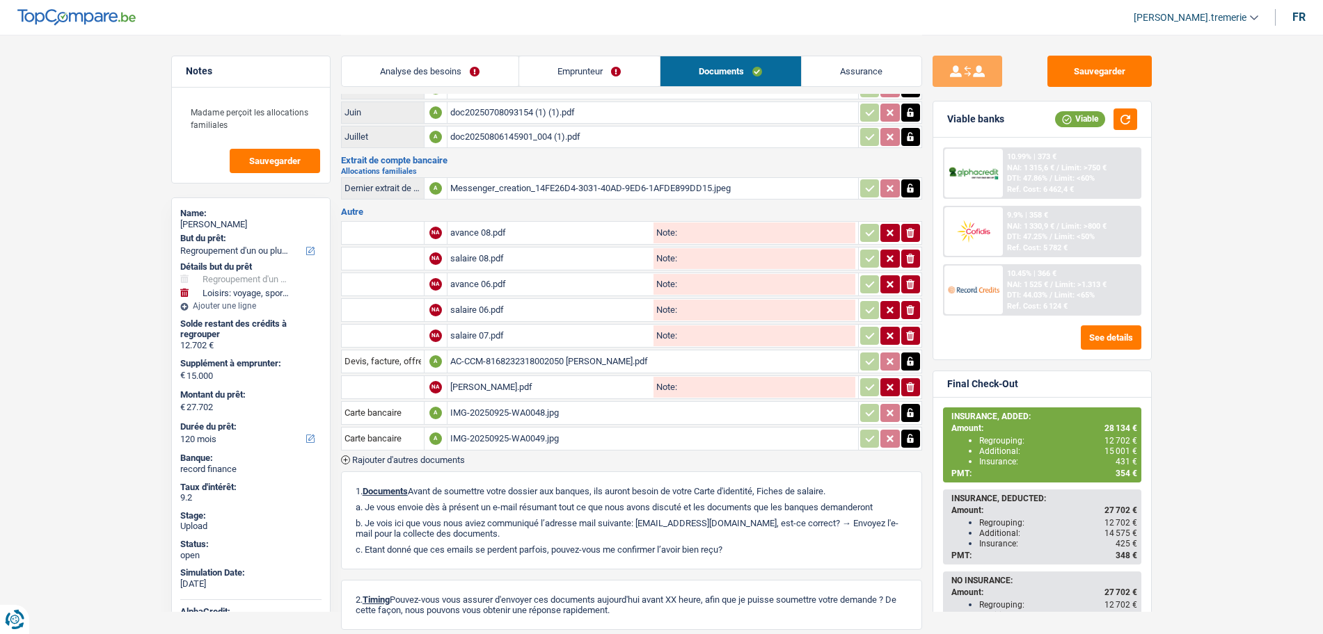
scroll to position [139, 0]
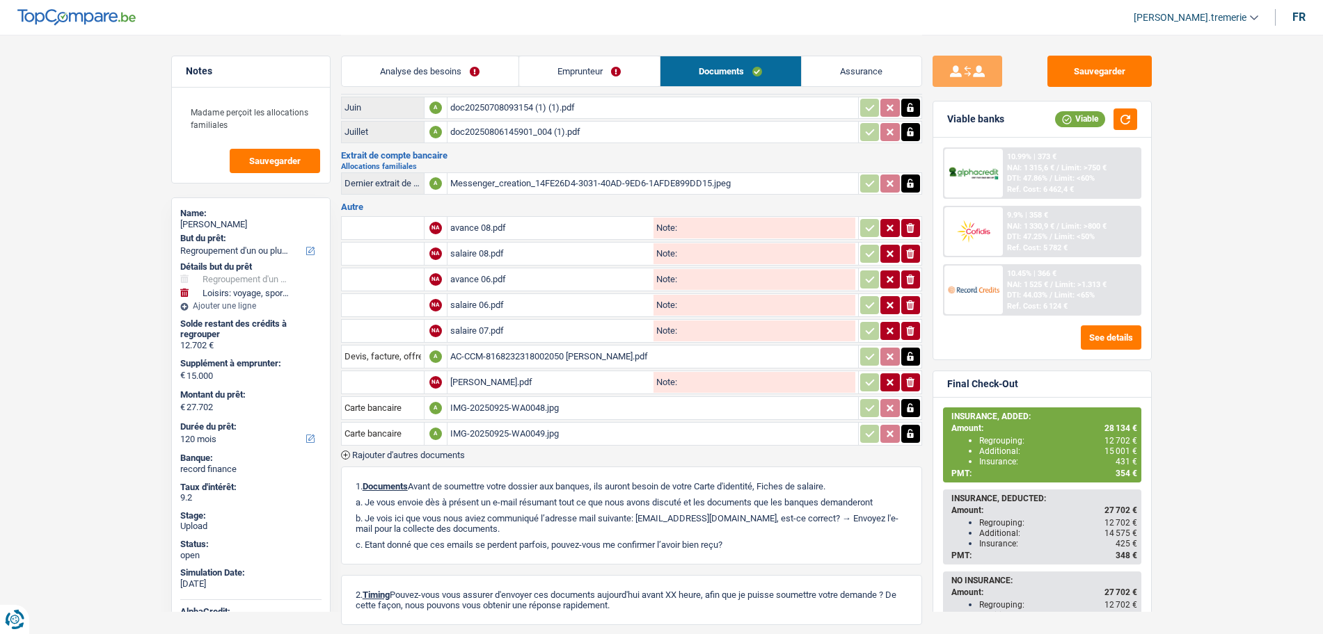
click at [426, 457] on span "Rajouter d'autres documents" at bounding box center [408, 455] width 113 height 9
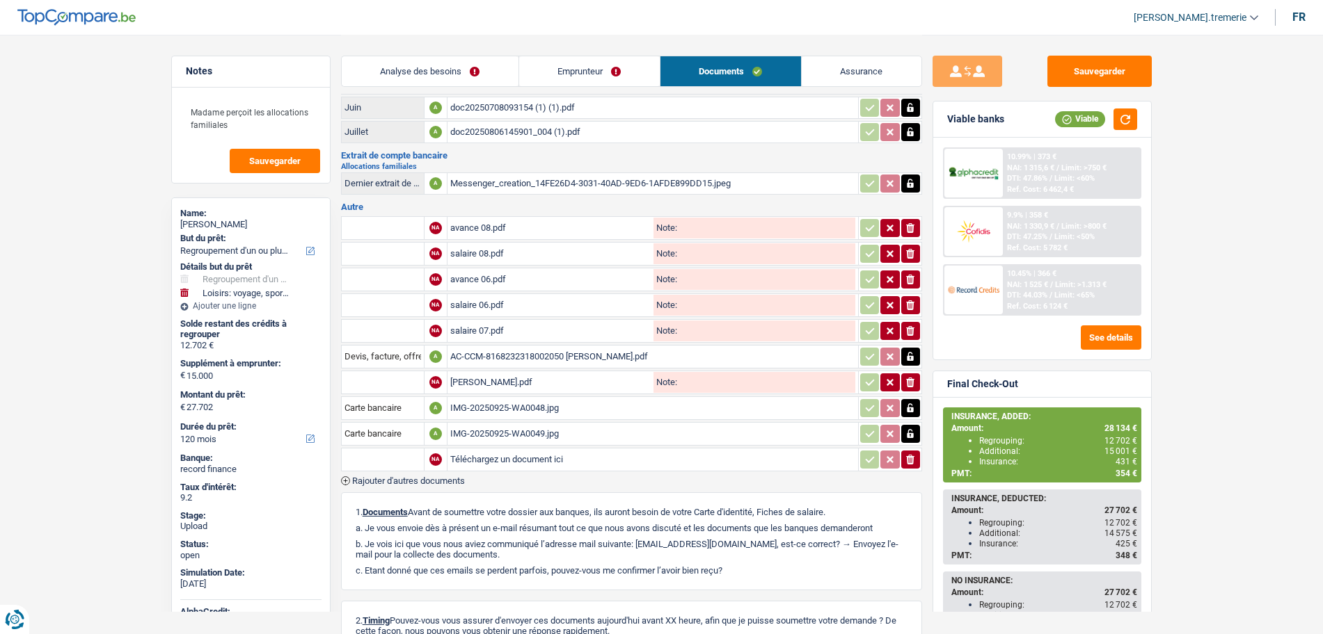
click at [405, 457] on input "text" at bounding box center [382, 460] width 77 height 22
click at [393, 508] on li "Fiche de paie Août" at bounding box center [430, 504] width 163 height 17
type input "Fiche de paie Août"
click at [513, 464] on input "Téléchargez un document ici" at bounding box center [652, 459] width 405 height 21
type input "C:\fakepath\AOUT.pdf"
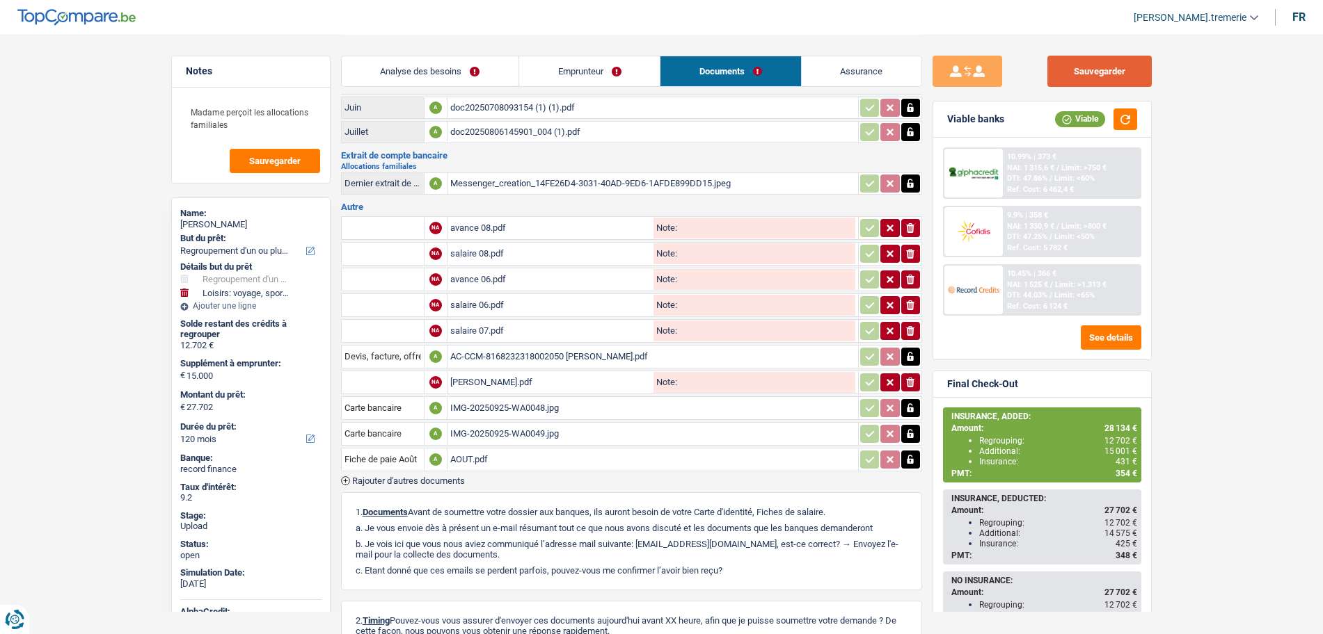
click at [1109, 79] on button "Sauvegarder" at bounding box center [1099, 71] width 104 height 31
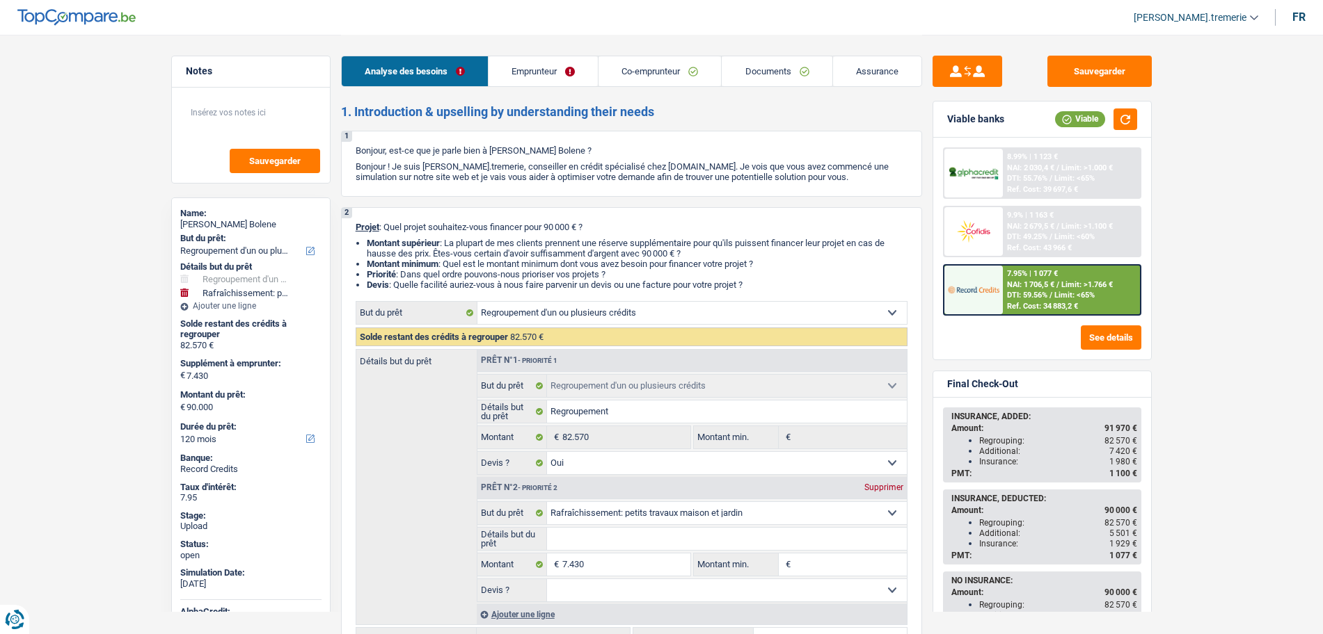
select select "refinancing"
select select "houseOrGarden"
select select "120"
select select "refinancing"
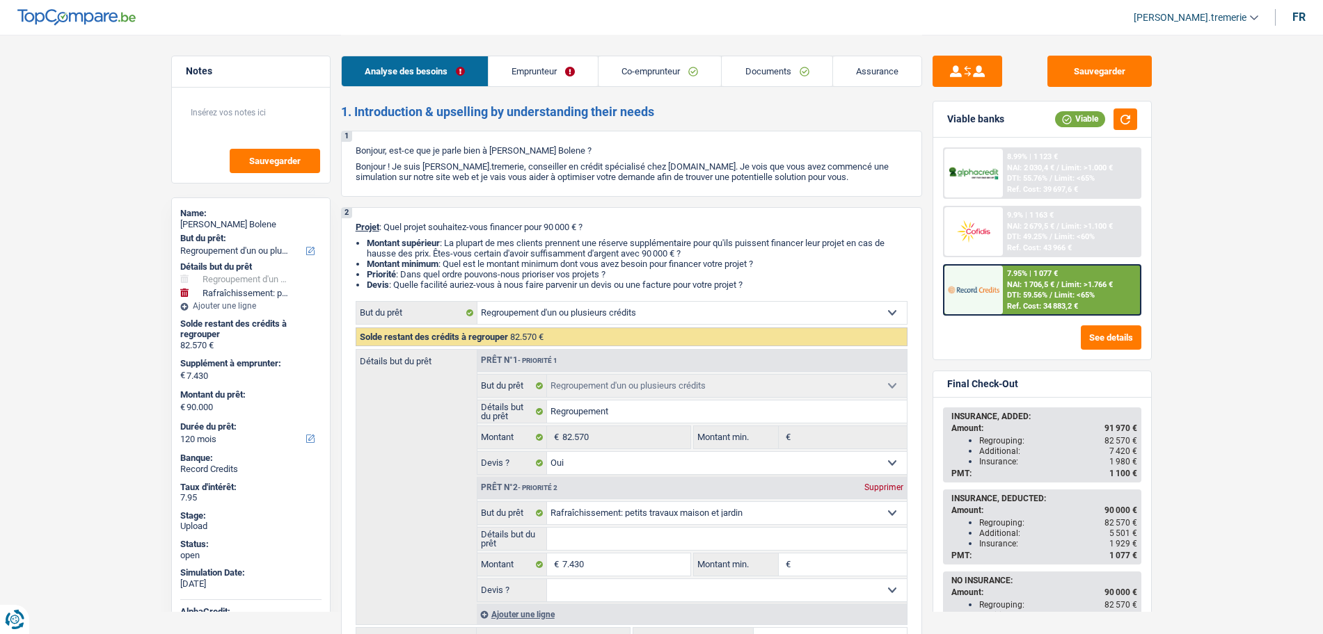
select select "refinancing"
select select "yes"
select select "houseOrGarden"
select select "120"
select select "privateEmployee"
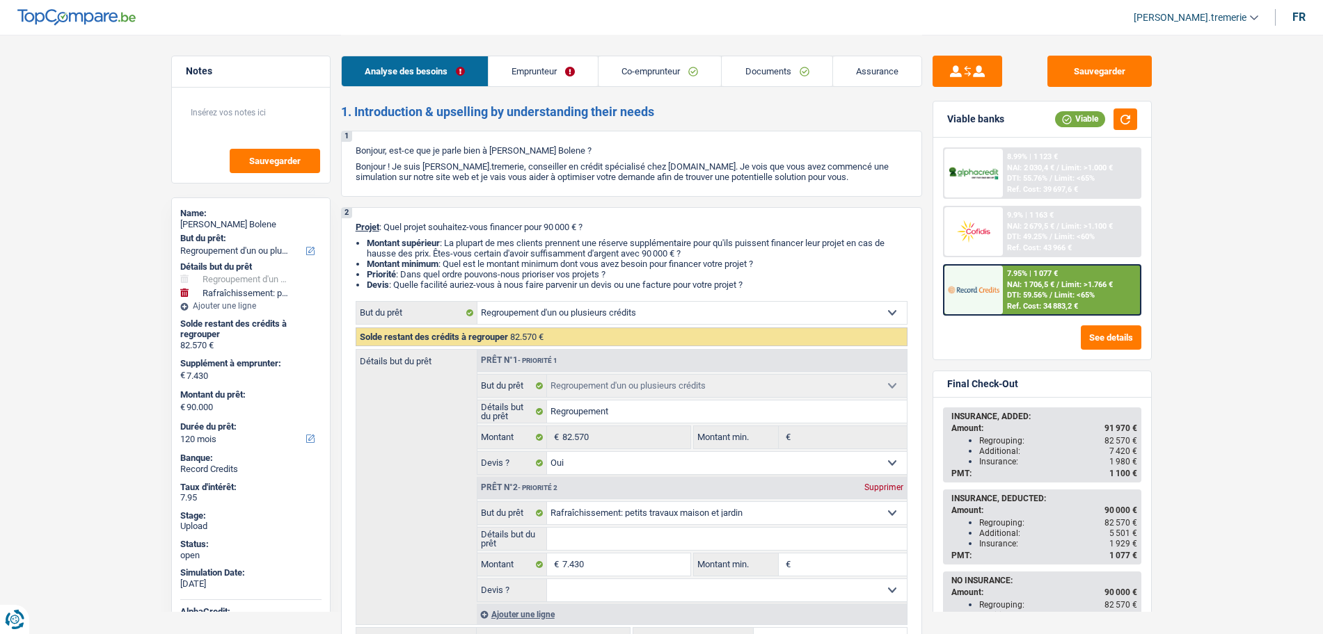
select select "housewife"
select select "netSalary"
select select "mealVouchers"
select select "familyAllowances"
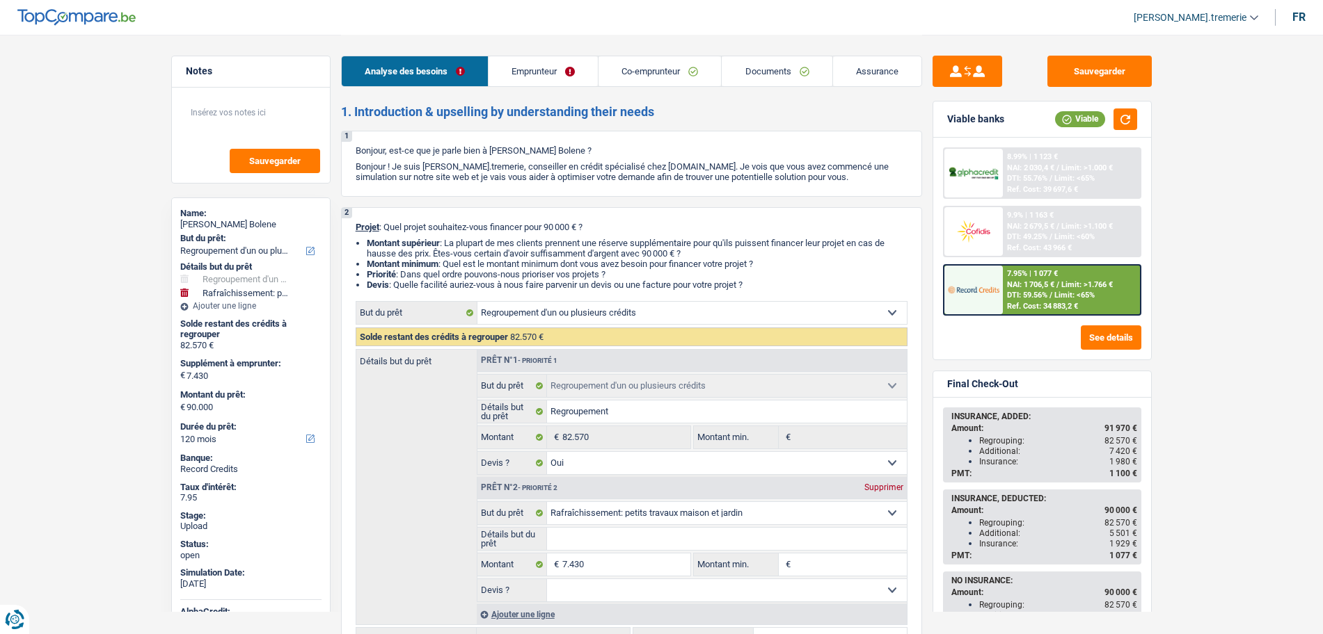
select select "ownerWithMortgage"
select select "personalLoan"
select select "homeFurnishingOrRelocation"
select select "120"
select select "carLoan"
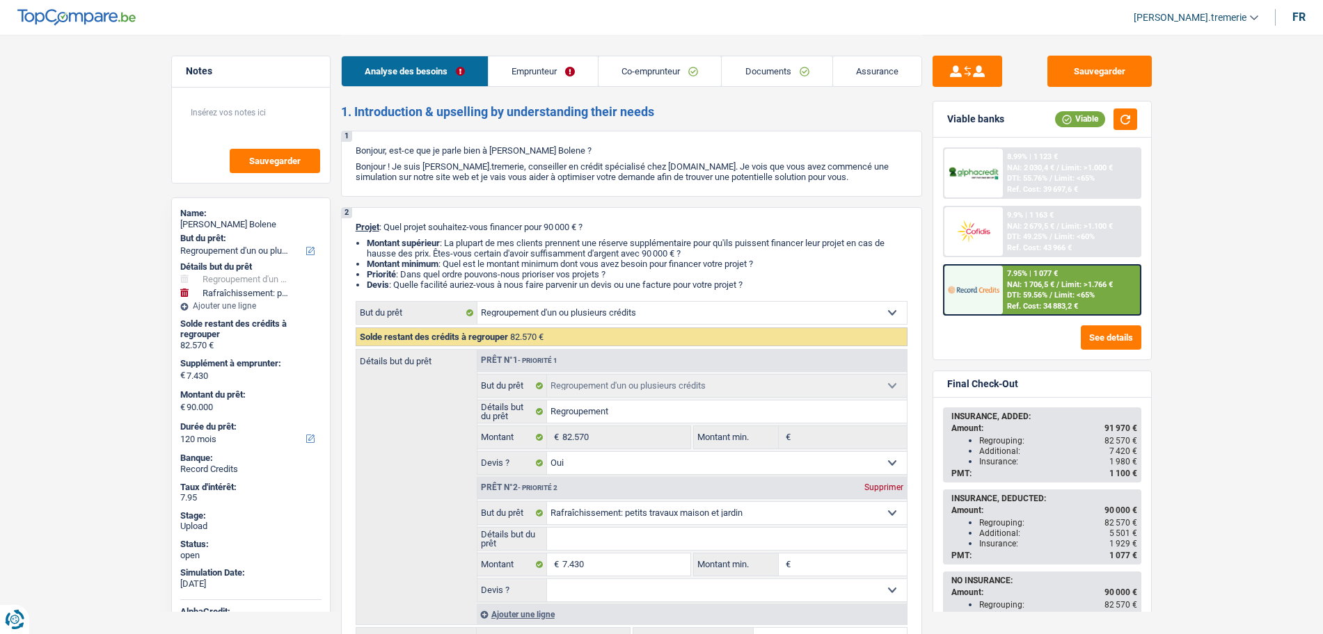
select select "60"
select select "cardOrCredit"
select select "renovationLoan"
select select "120"
select select "renovationLoan"
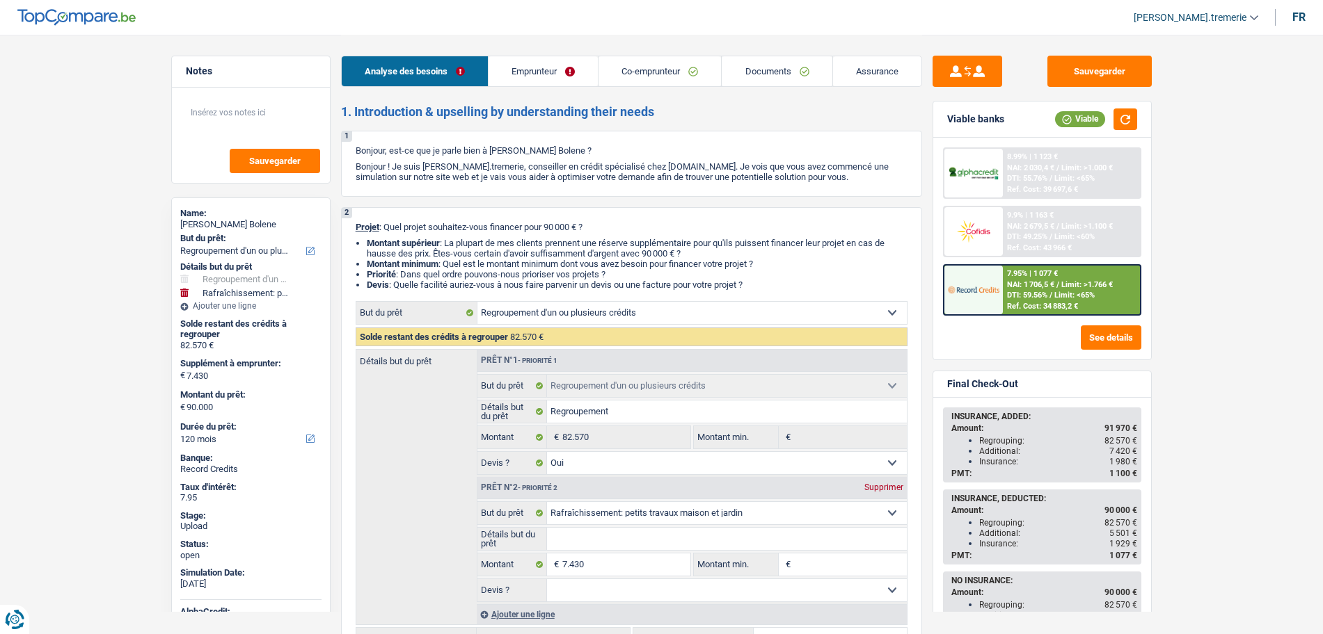
select select "120"
select select "cardOrCredit"
select select "renovationLoan"
select select "120"
select select "mortgage"
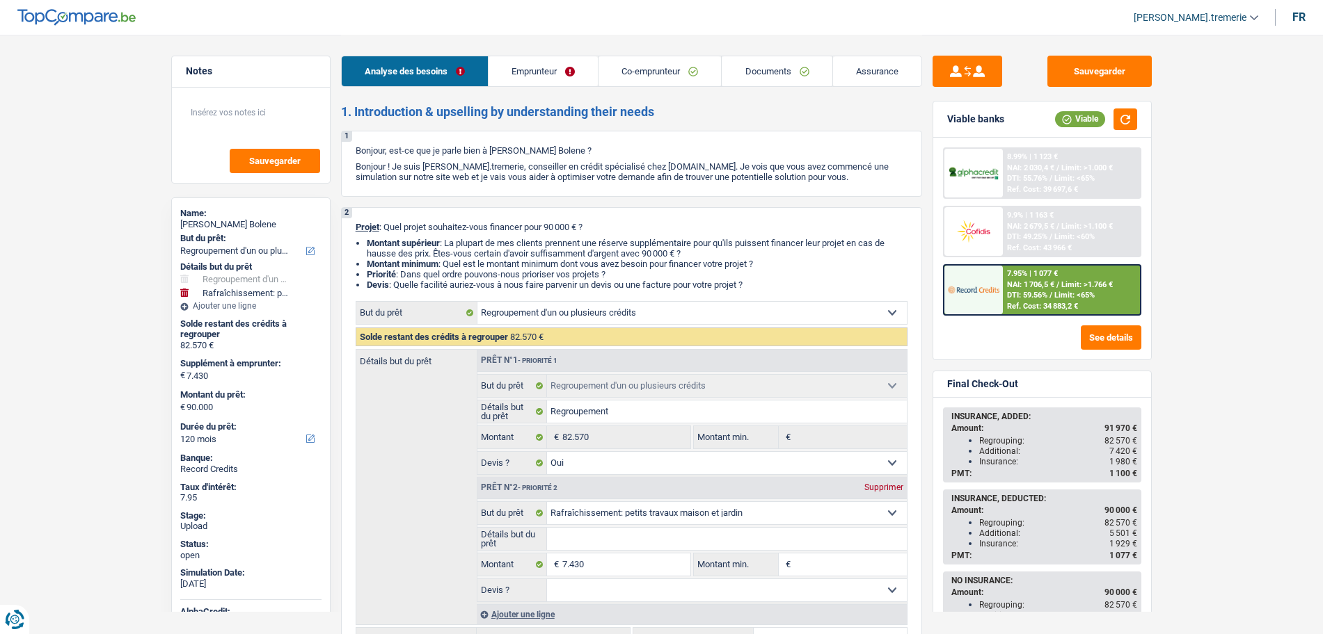
select select "360"
select select "refinancing"
select select "yes"
select select "houseOrGarden"
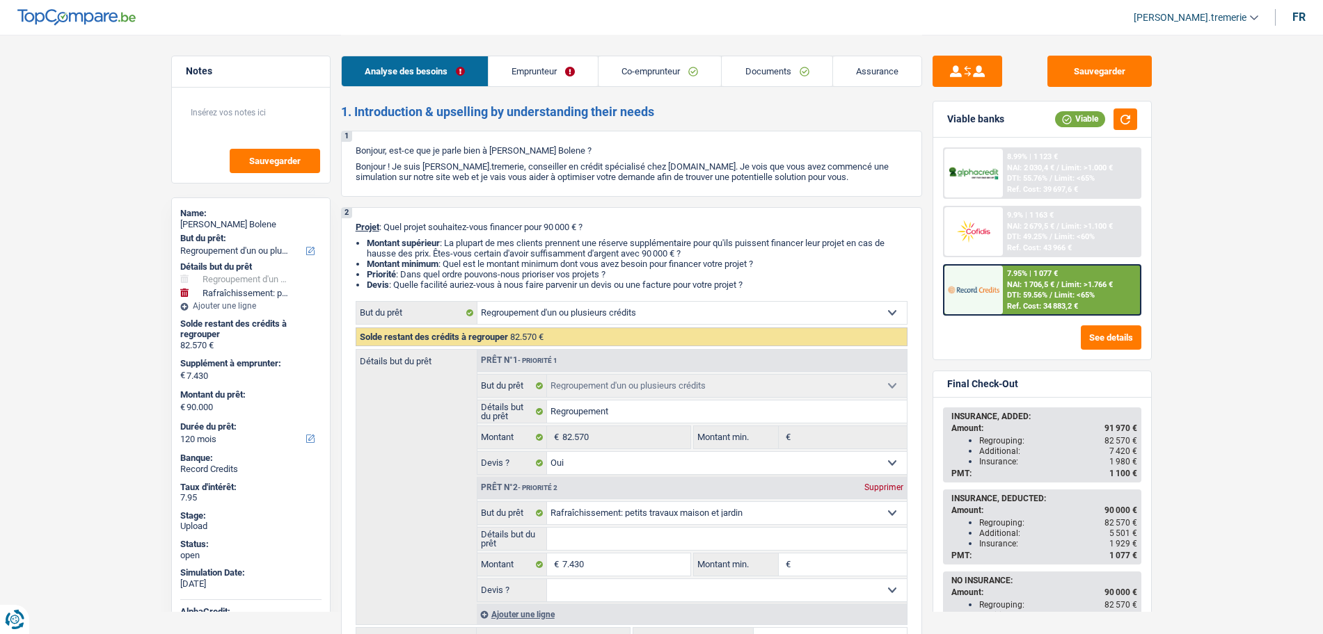
select select "120"
select select "privateEmployee"
select select "netSalary"
select select "mealVouchers"
select select "familyAllowances"
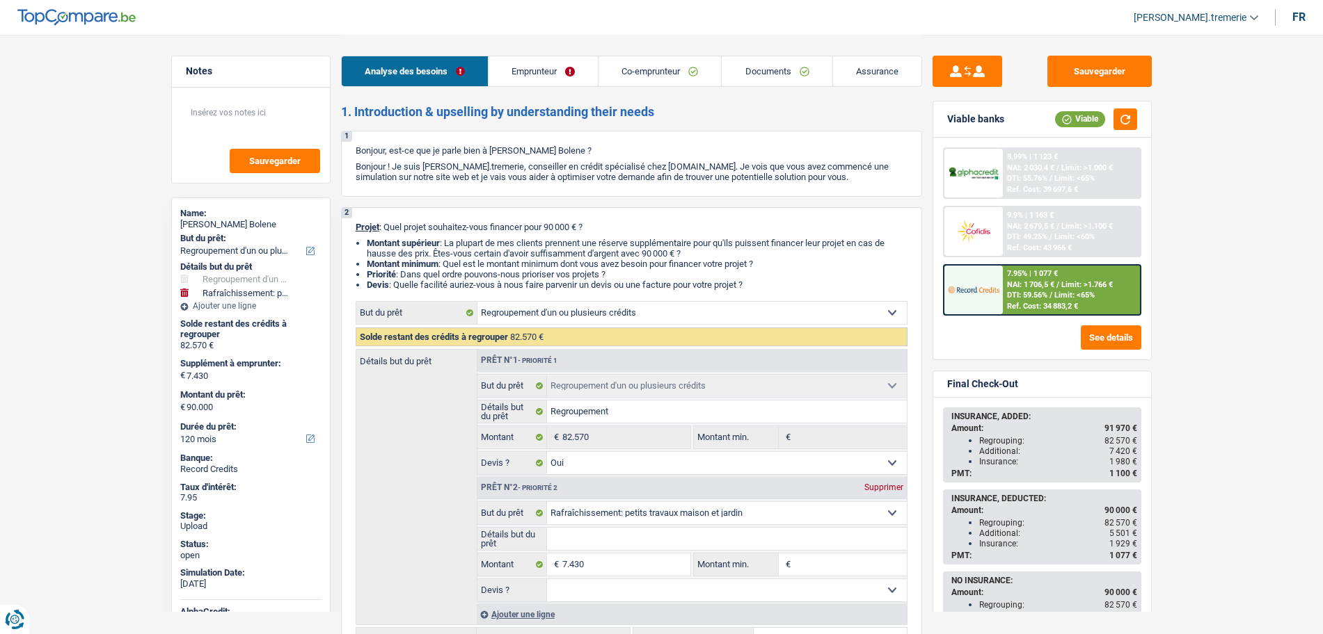
select select "LU"
select select "bigCompanies"
click at [543, 73] on link "Emprunteur" at bounding box center [542, 71] width 109 height 30
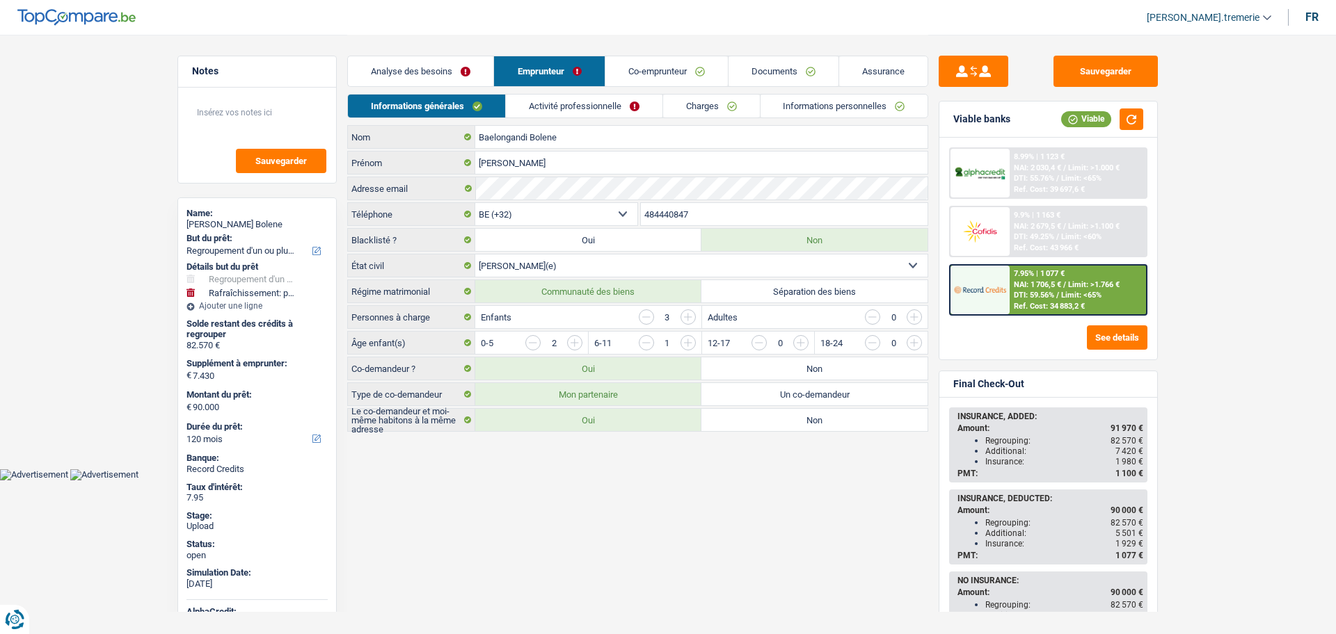
click at [586, 96] on link "Activité professionnelle" at bounding box center [584, 106] width 157 height 23
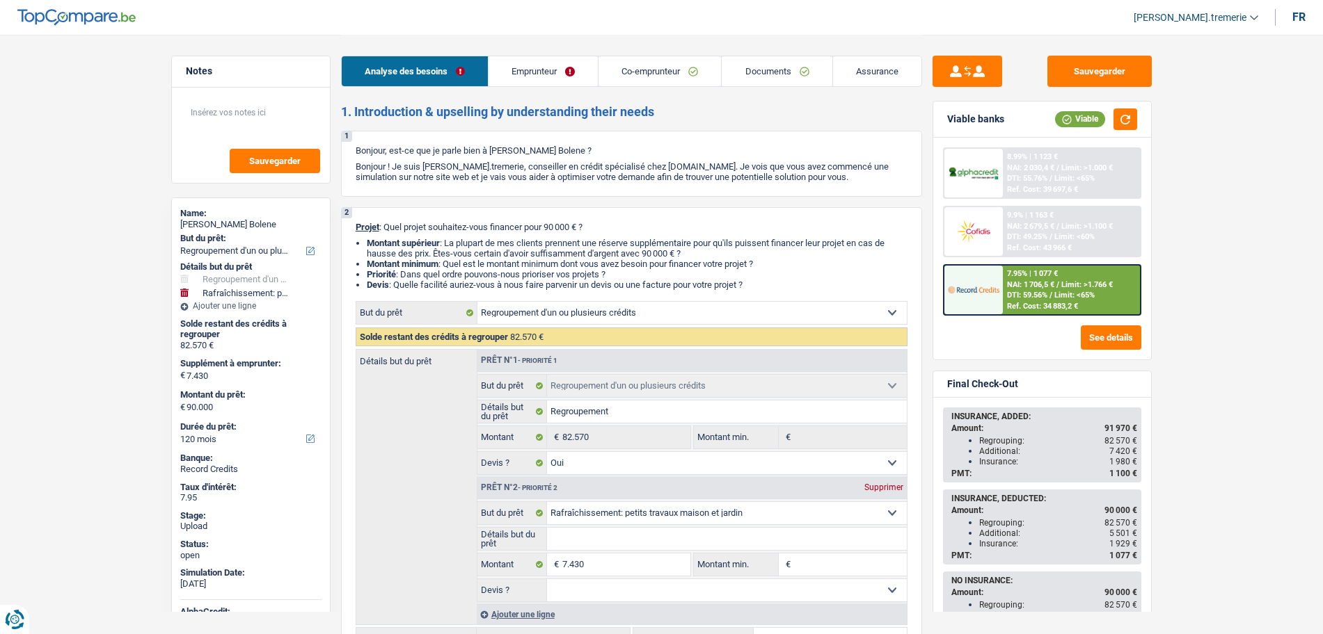
select select "refinancing"
select select "houseOrGarden"
select select "120"
select select "refinancing"
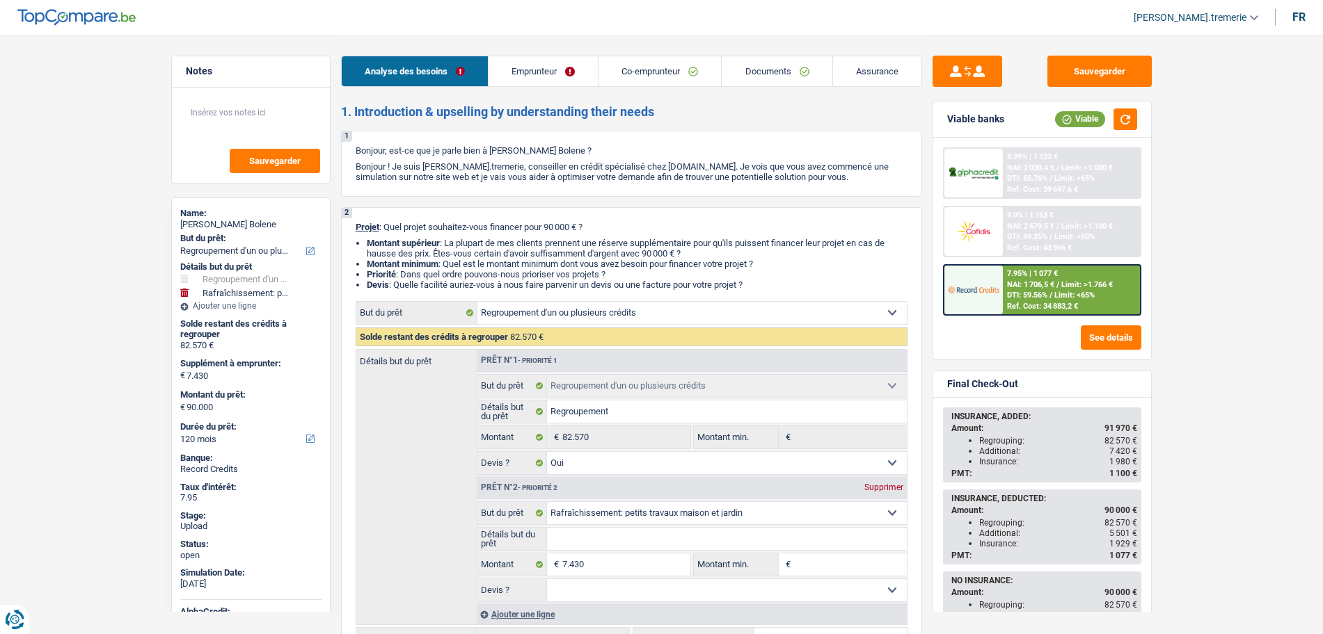
select select "refinancing"
select select "yes"
select select "houseOrGarden"
select select "120"
select select "privateEmployee"
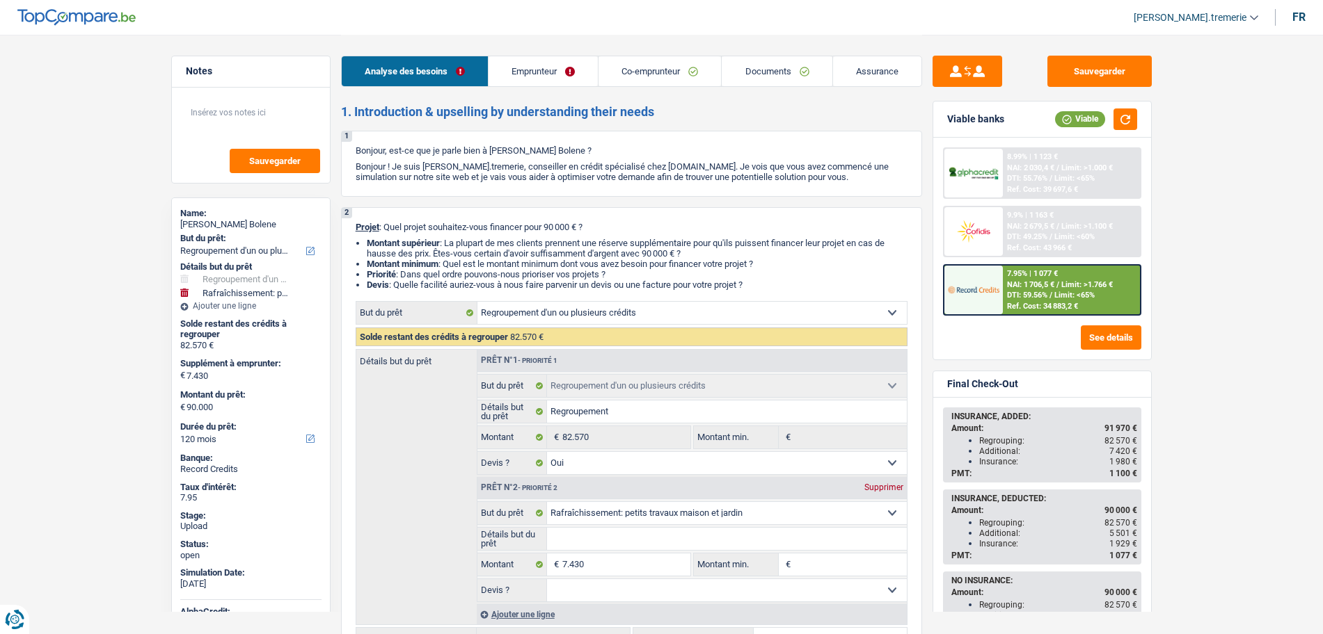
select select "housewife"
select select "netSalary"
select select "mealVouchers"
select select "familyAllowances"
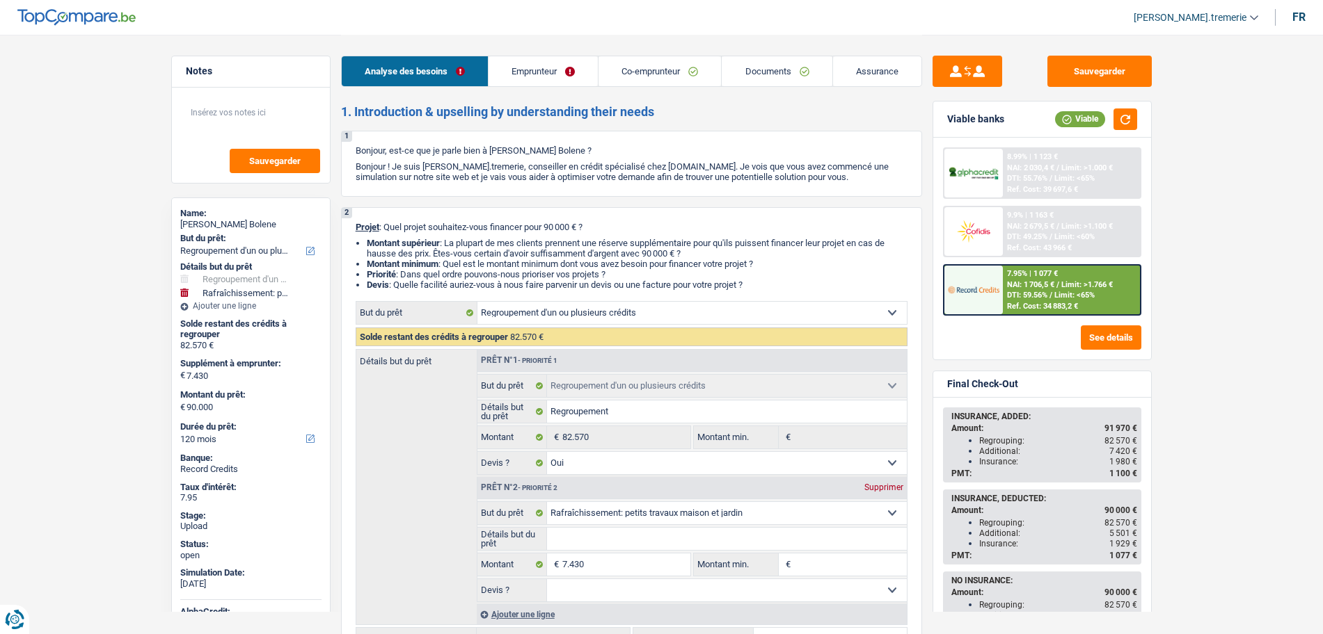
select select "ownerWithMortgage"
select select "personalLoan"
select select "homeFurnishingOrRelocation"
select select "120"
select select "carLoan"
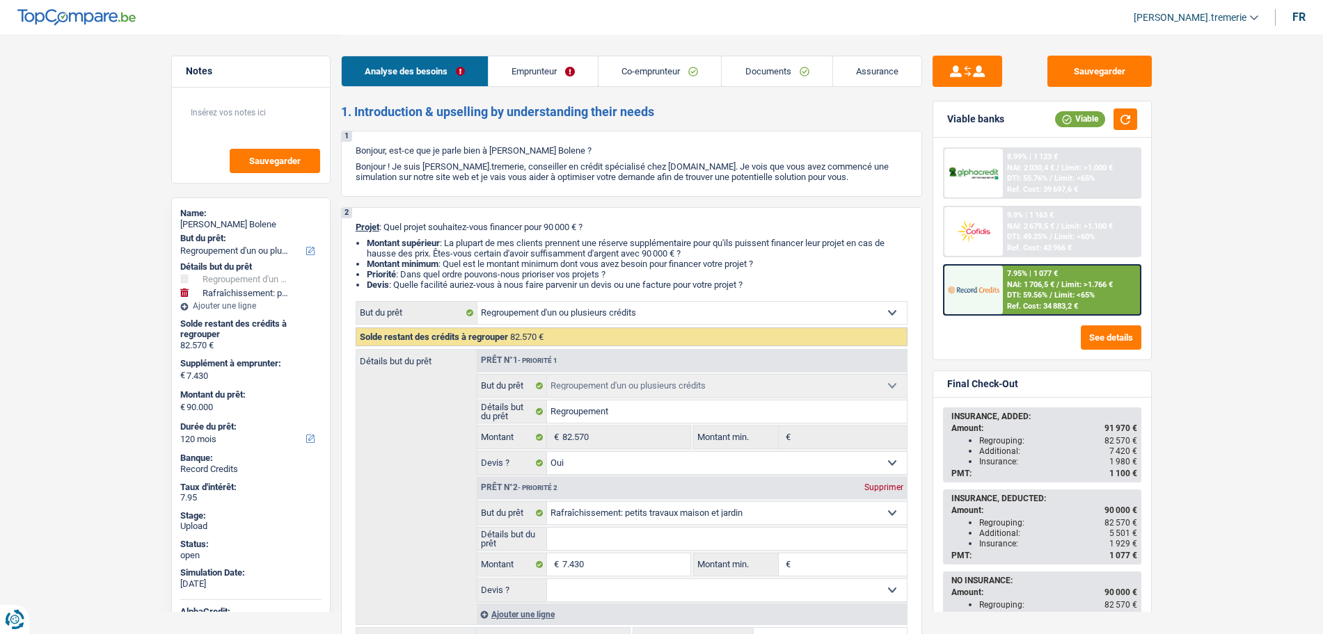
select select "60"
select select "cardOrCredit"
select select "renovationLoan"
select select "120"
select select "renovationLoan"
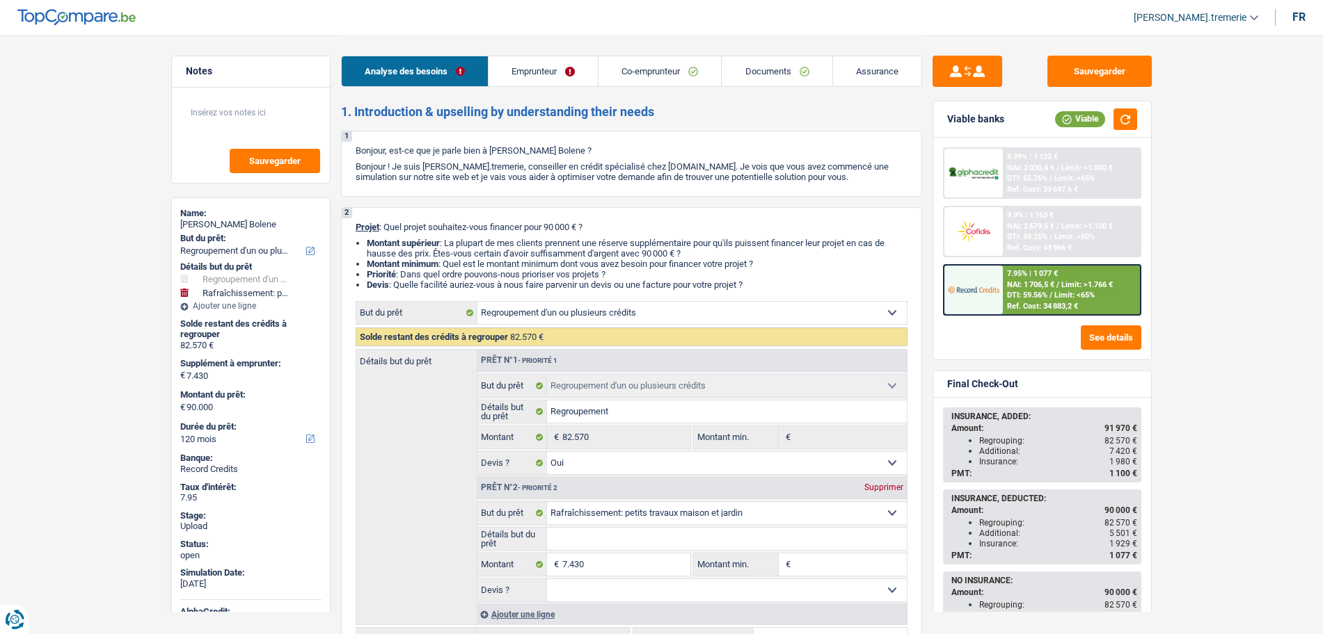
select select "120"
select select "cardOrCredit"
select select "renovationLoan"
select select "120"
select select "mortgage"
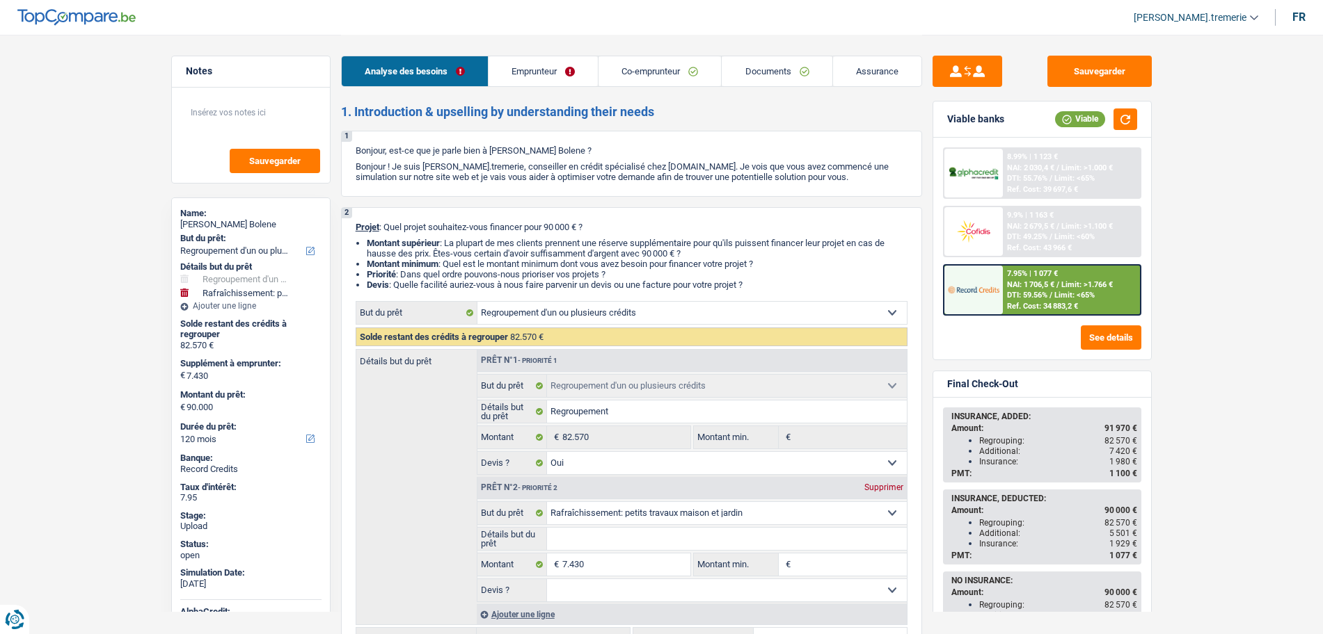
select select "360"
select select "refinancing"
select select "yes"
select select "houseOrGarden"
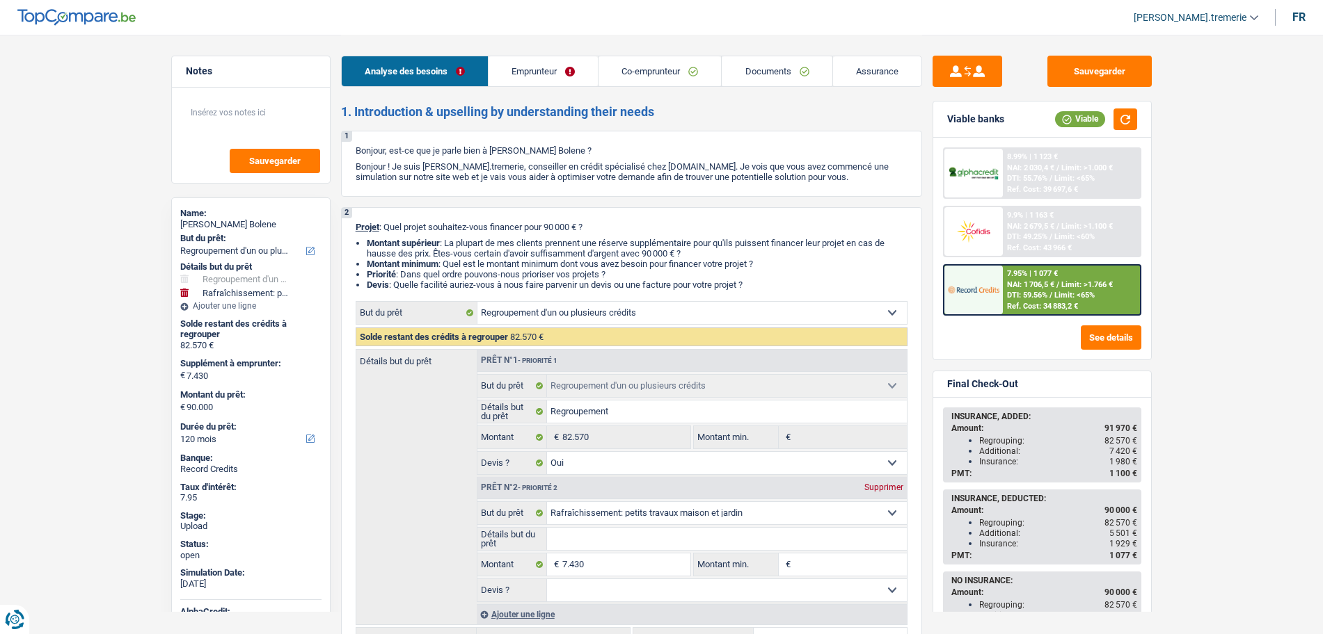
select select "120"
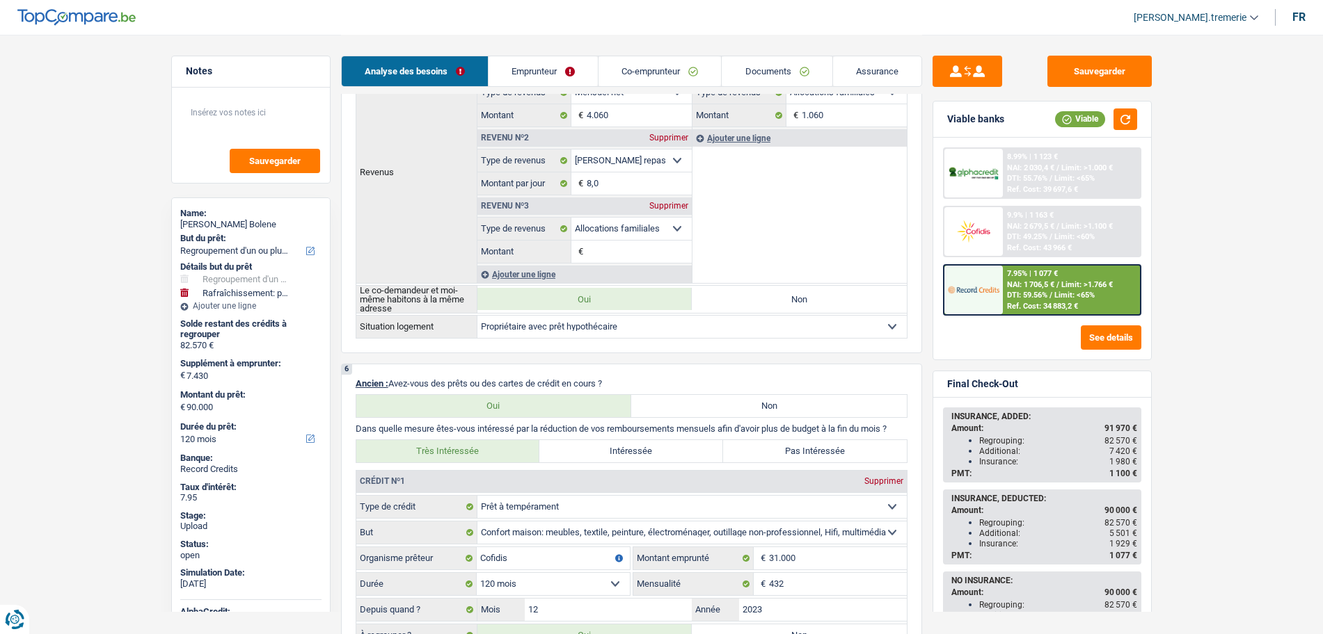
scroll to position [641, 0]
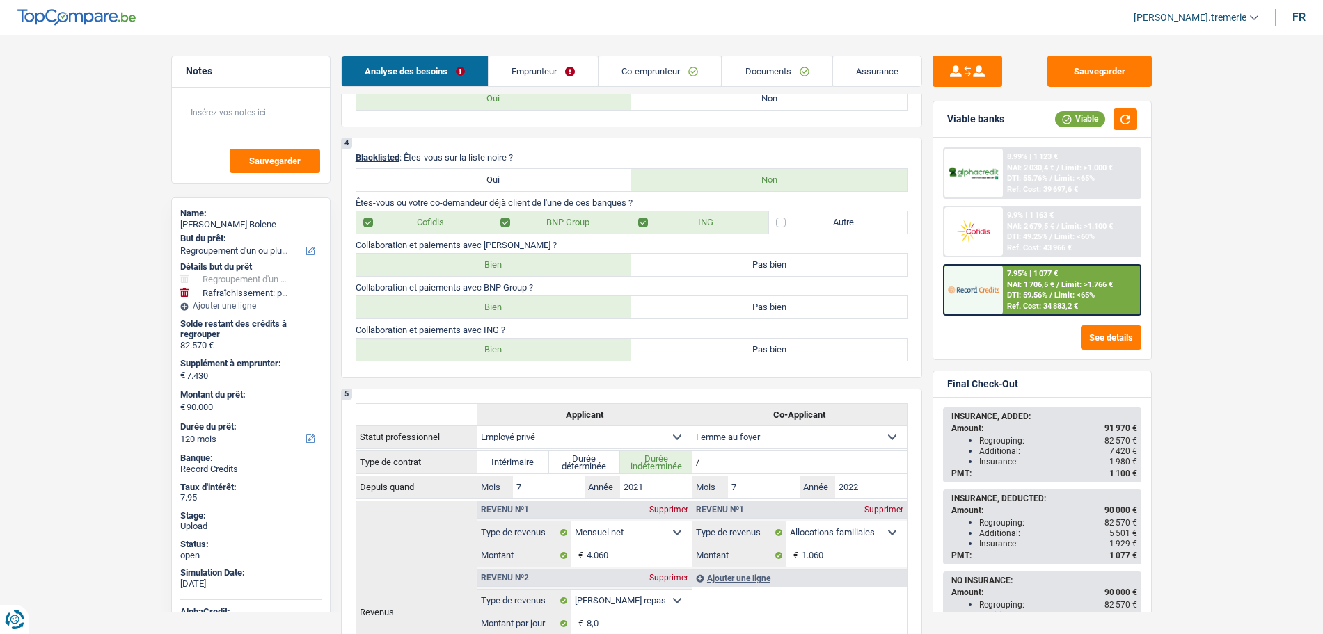
click at [746, 67] on link "Documents" at bounding box center [776, 71] width 110 height 30
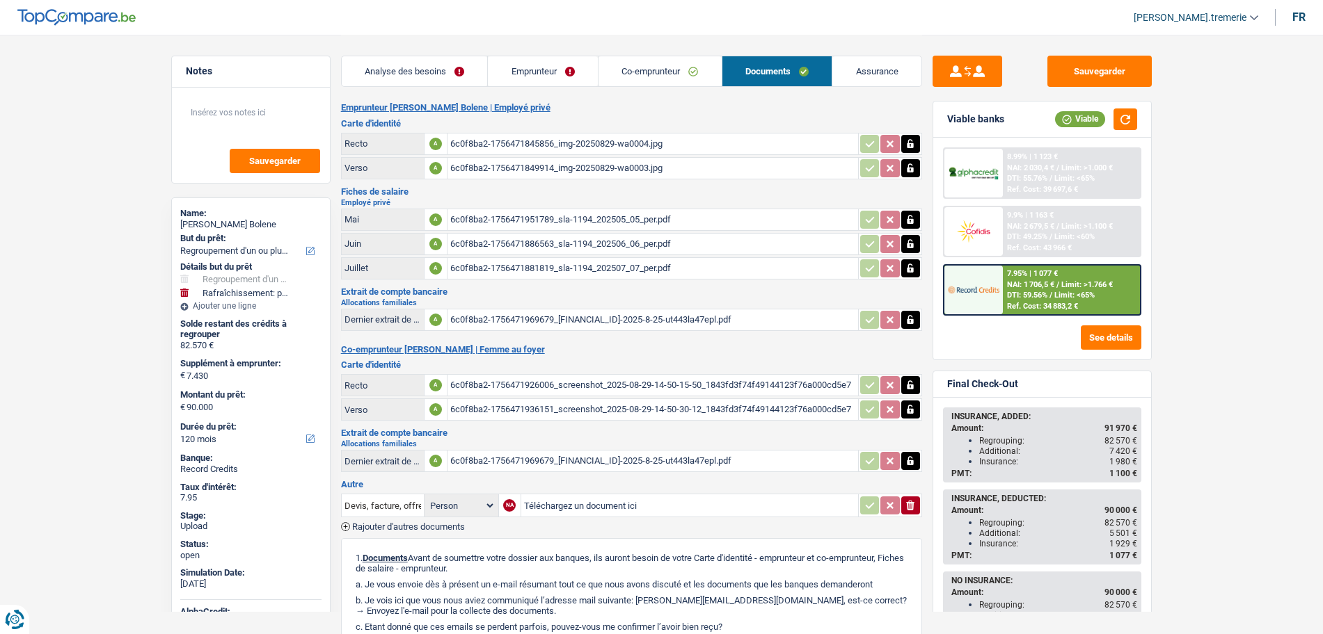
scroll to position [0, 0]
